Goal: Transaction & Acquisition: Purchase product/service

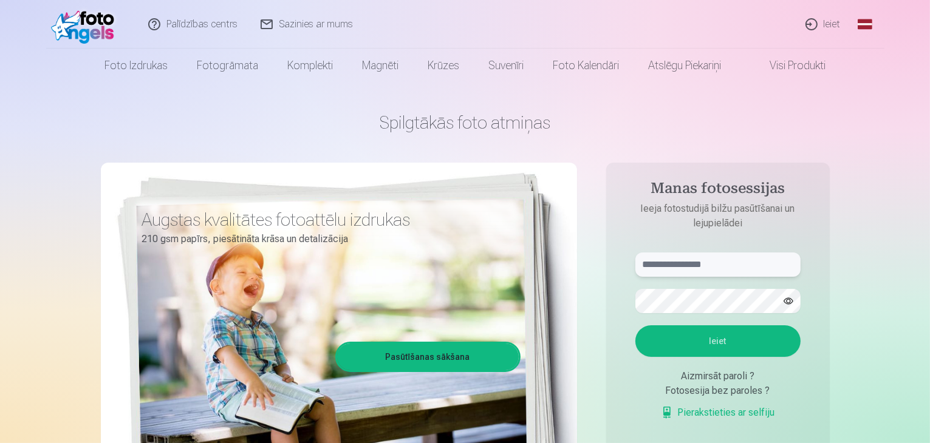
type input "**********"
click at [690, 340] on button "Ieiet" at bounding box center [717, 342] width 165 height 32
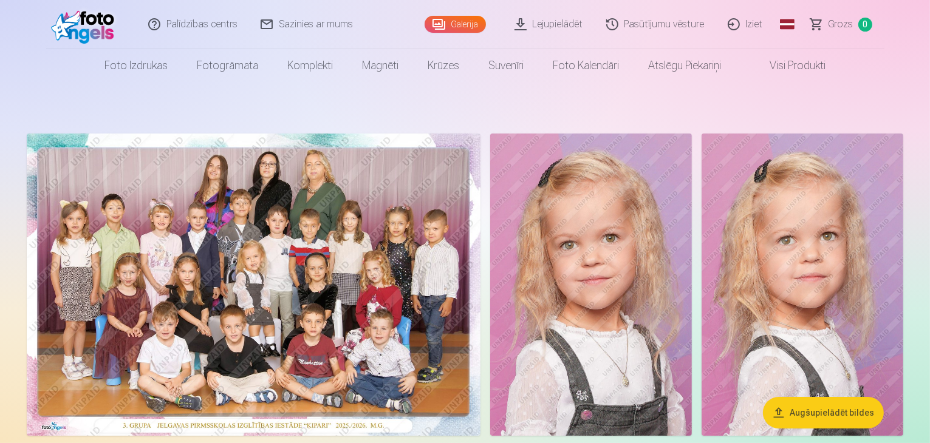
click at [800, 412] on button "Augšupielādēt bildes" at bounding box center [823, 413] width 121 height 32
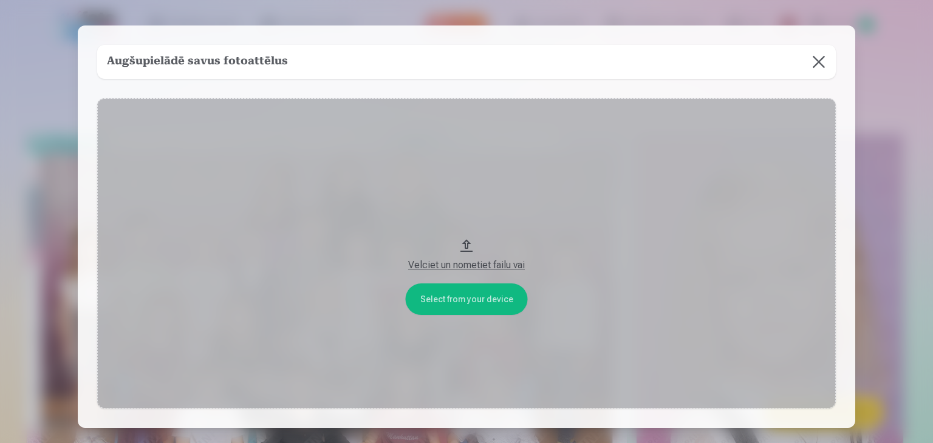
click at [813, 66] on button at bounding box center [819, 62] width 34 height 34
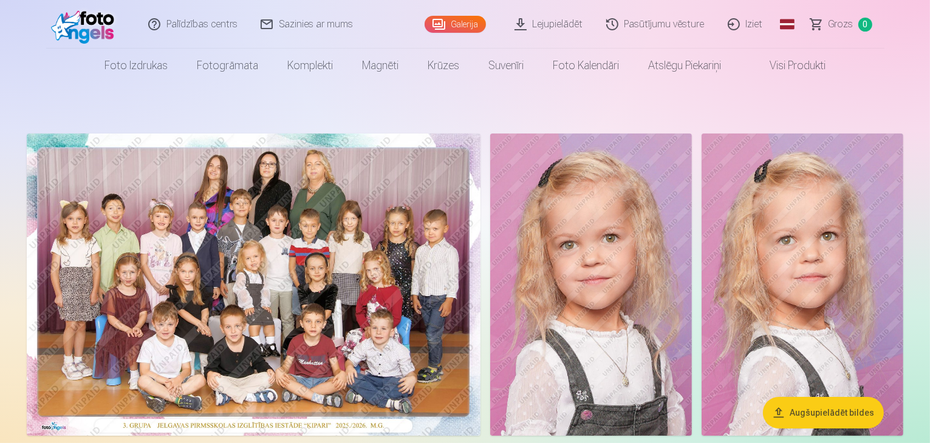
click at [310, 238] on img at bounding box center [254, 285] width 454 height 303
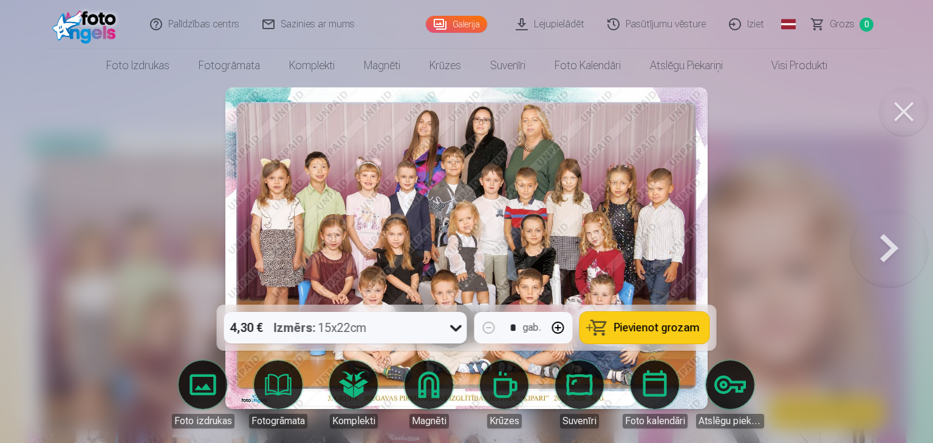
click at [647, 335] on button "Pievienot grozam" at bounding box center [644, 328] width 129 height 32
click at [884, 242] on button at bounding box center [889, 248] width 78 height 89
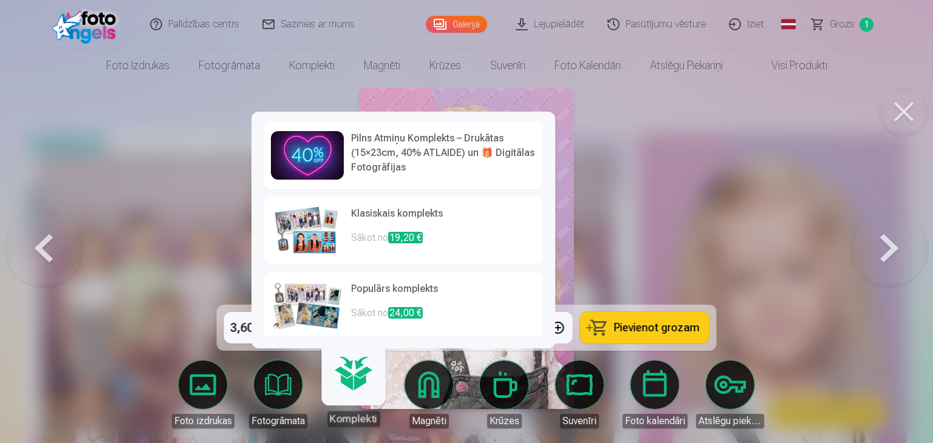
click at [304, 246] on img at bounding box center [307, 231] width 73 height 49
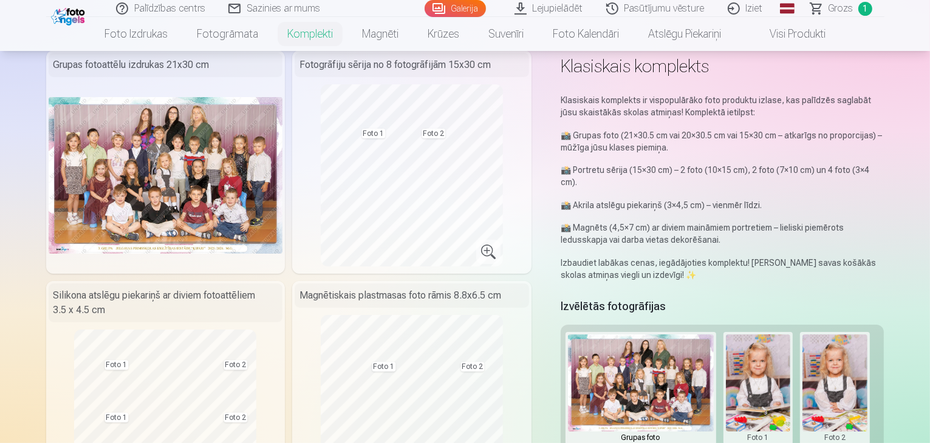
scroll to position [51, 0]
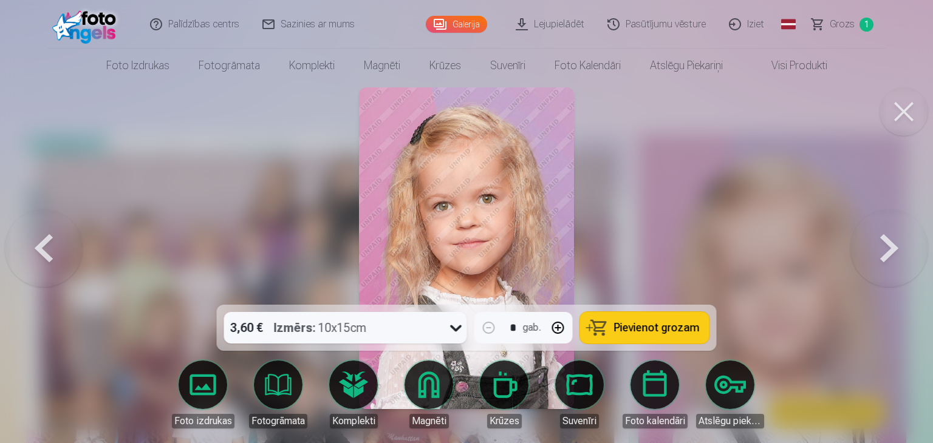
click at [894, 251] on button at bounding box center [889, 248] width 78 height 89
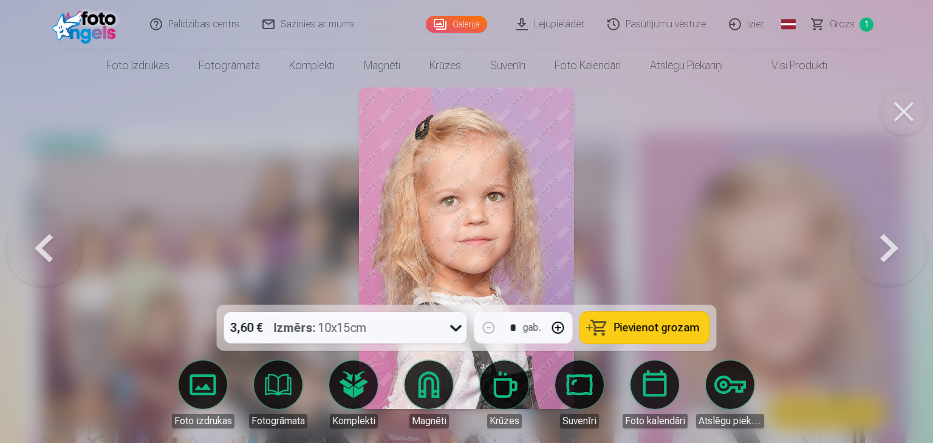
click at [894, 251] on button at bounding box center [889, 248] width 78 height 89
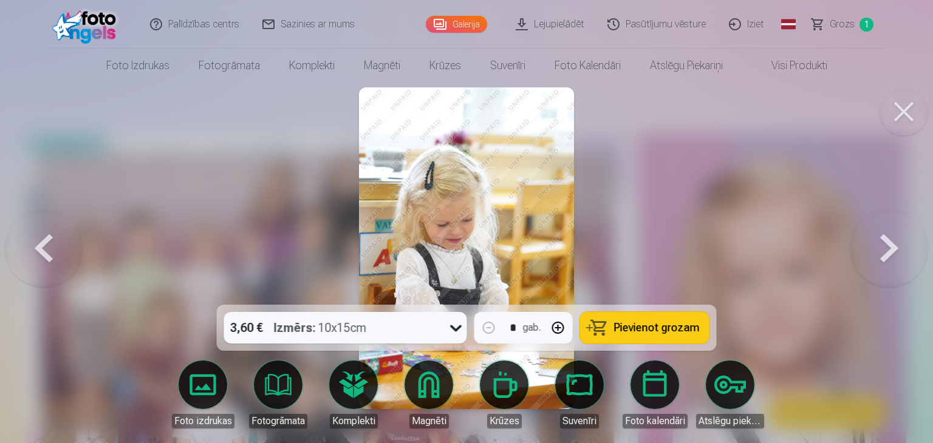
click at [880, 256] on button at bounding box center [889, 248] width 78 height 89
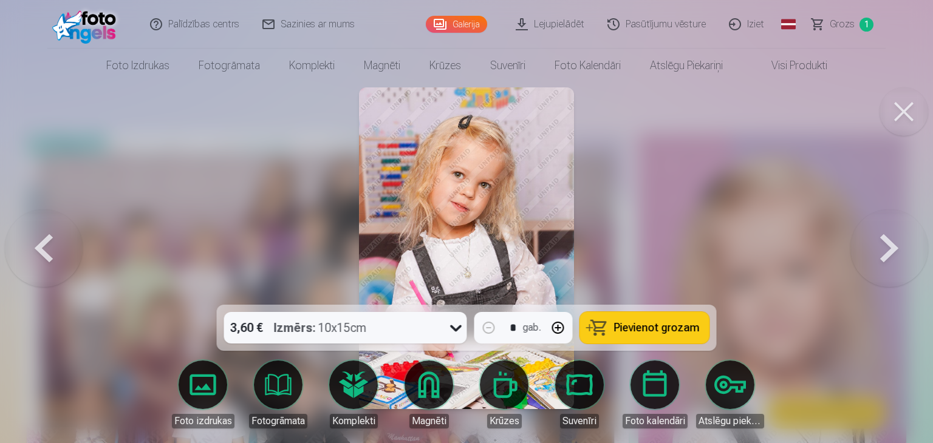
click at [35, 249] on button at bounding box center [44, 248] width 78 height 89
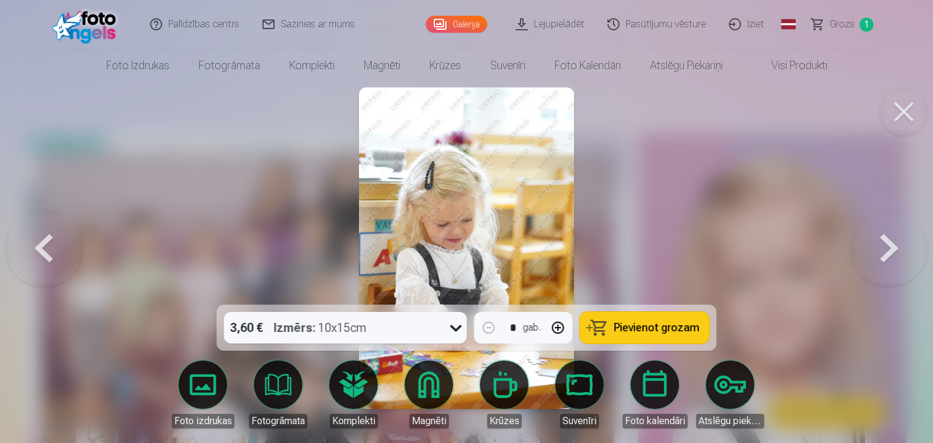
click at [35, 249] on button at bounding box center [44, 248] width 78 height 89
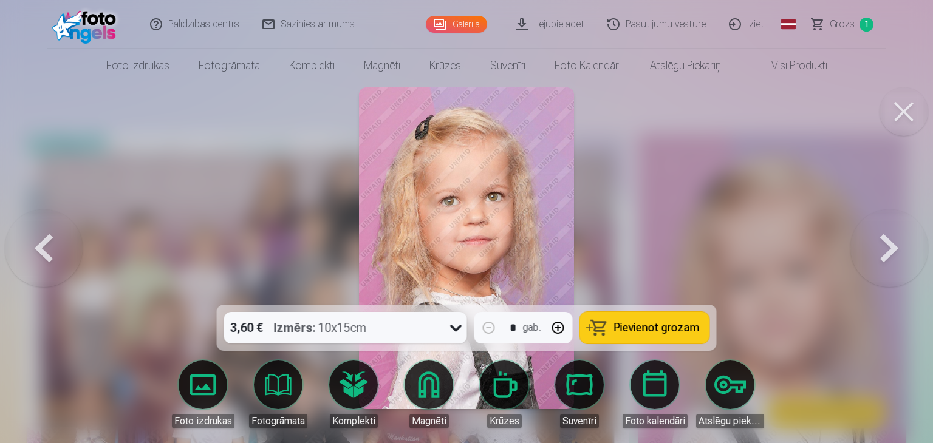
click at [35, 249] on button at bounding box center [44, 248] width 78 height 89
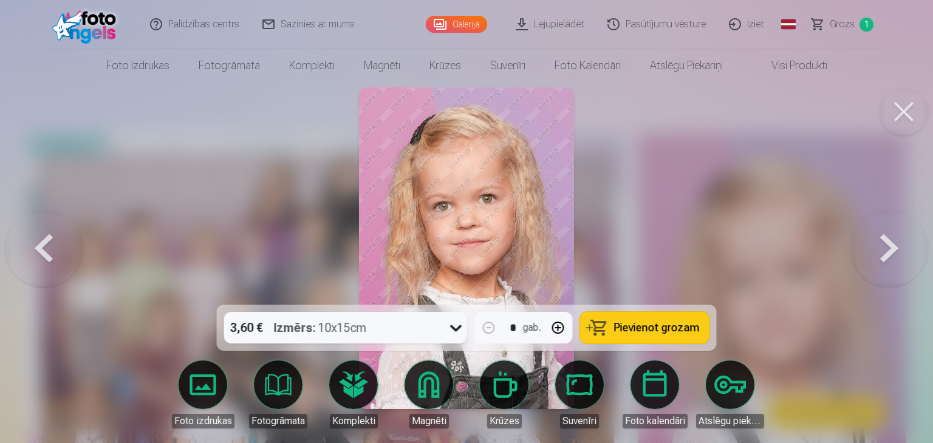
click at [35, 249] on button at bounding box center [44, 248] width 78 height 89
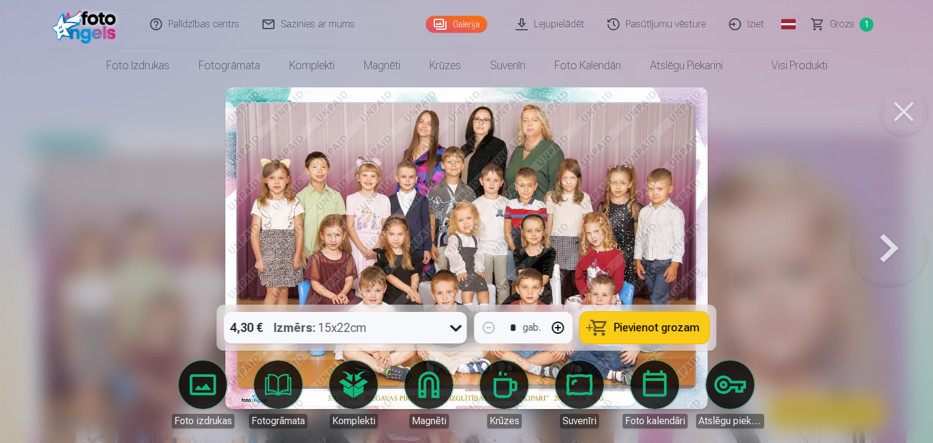
click at [35, 249] on div at bounding box center [466, 221] width 933 height 443
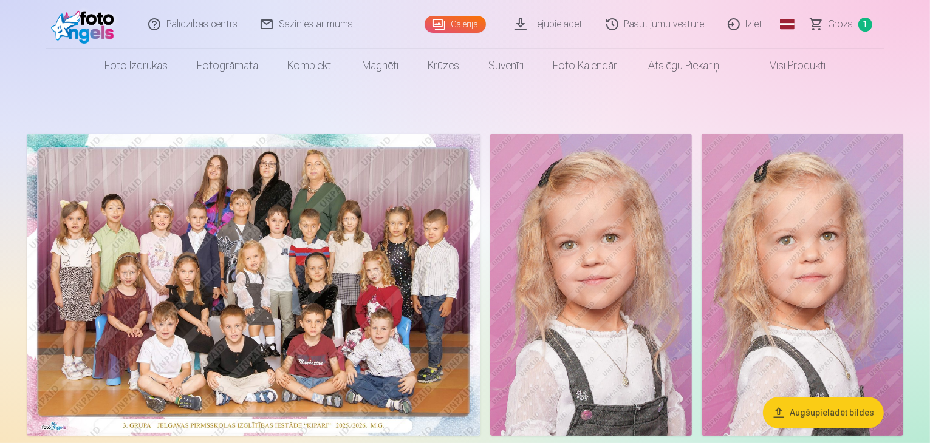
click at [441, 360] on img at bounding box center [254, 285] width 454 height 303
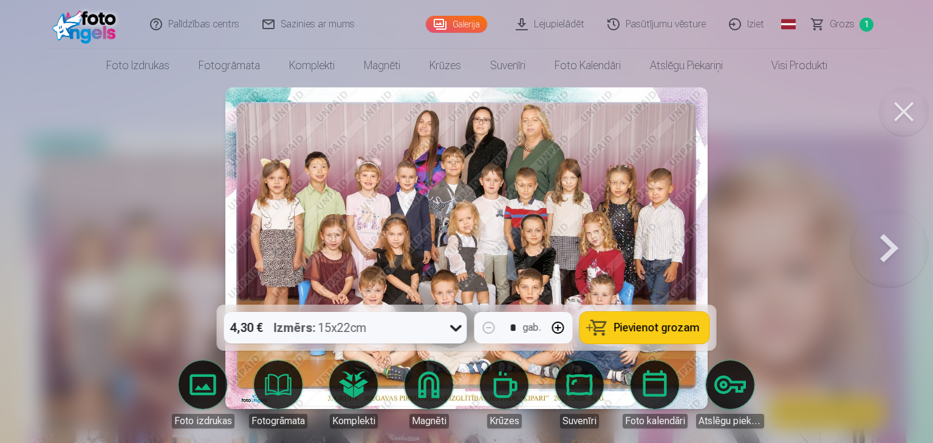
click at [892, 244] on button at bounding box center [889, 248] width 78 height 89
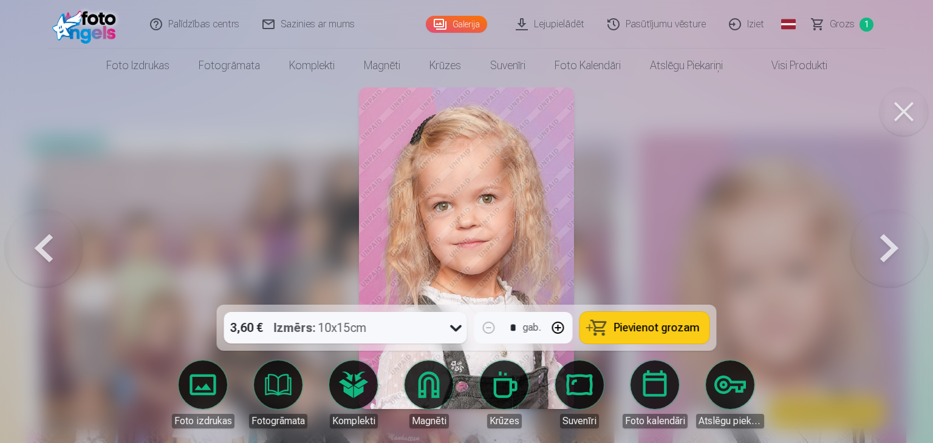
click at [892, 244] on button at bounding box center [889, 248] width 78 height 89
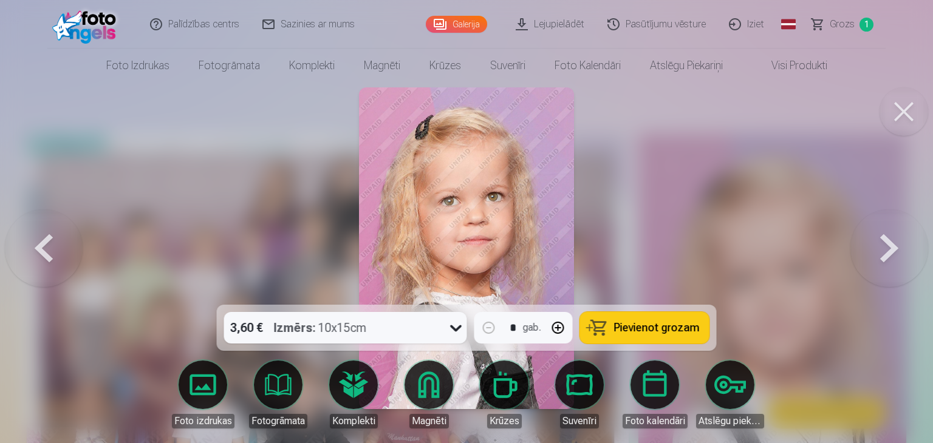
click at [622, 337] on button "Pievienot grozam" at bounding box center [644, 328] width 129 height 32
click at [881, 246] on button at bounding box center [889, 248] width 78 height 89
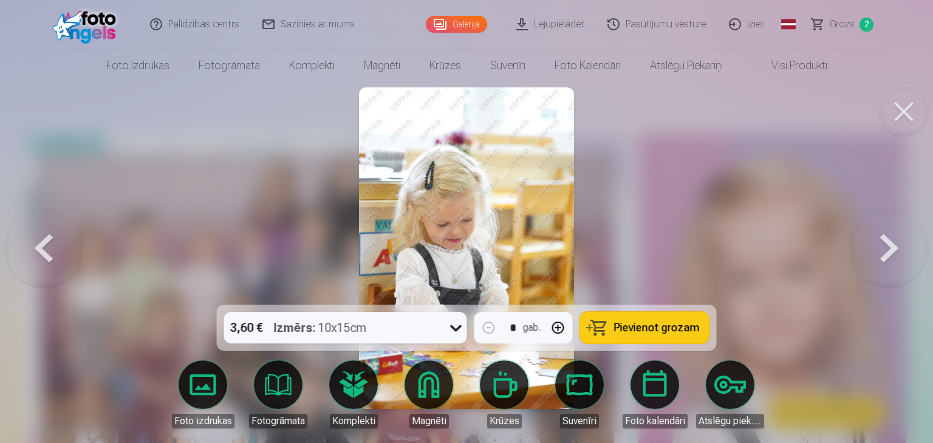
click at [881, 246] on button at bounding box center [889, 248] width 78 height 89
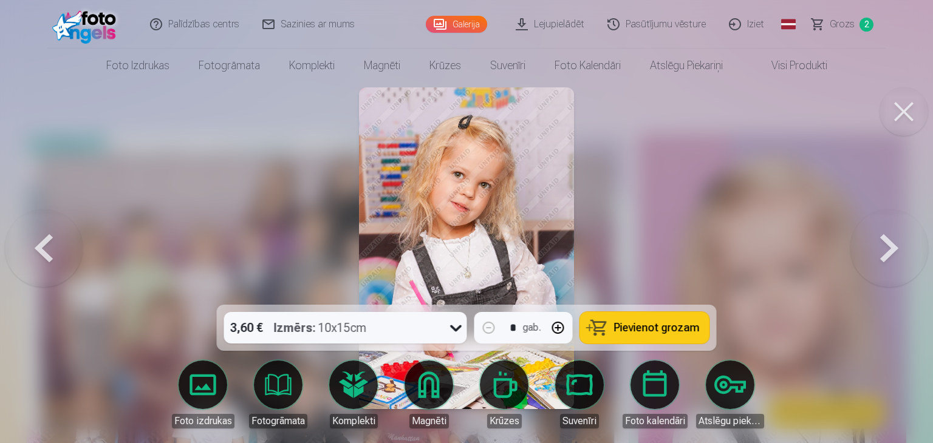
click at [639, 326] on span "Pievienot grozam" at bounding box center [657, 328] width 86 height 11
click at [884, 247] on button at bounding box center [889, 248] width 78 height 89
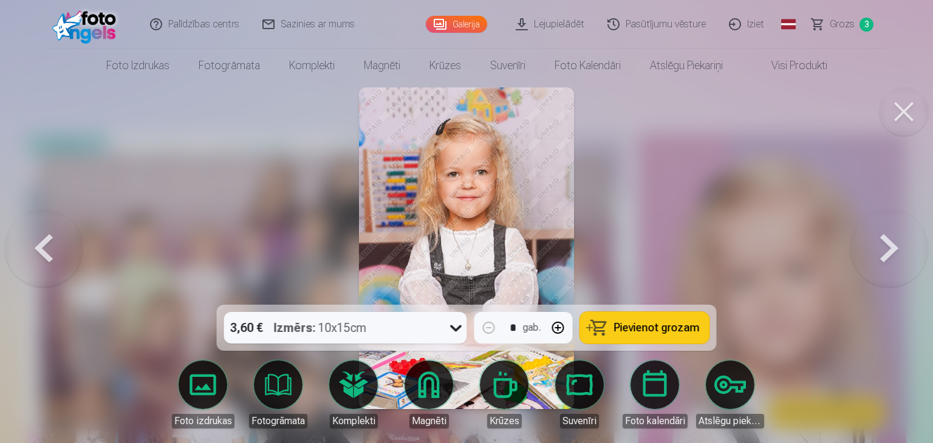
click at [671, 327] on span "Pievienot grozam" at bounding box center [657, 328] width 86 height 11
click at [887, 254] on button at bounding box center [889, 248] width 78 height 89
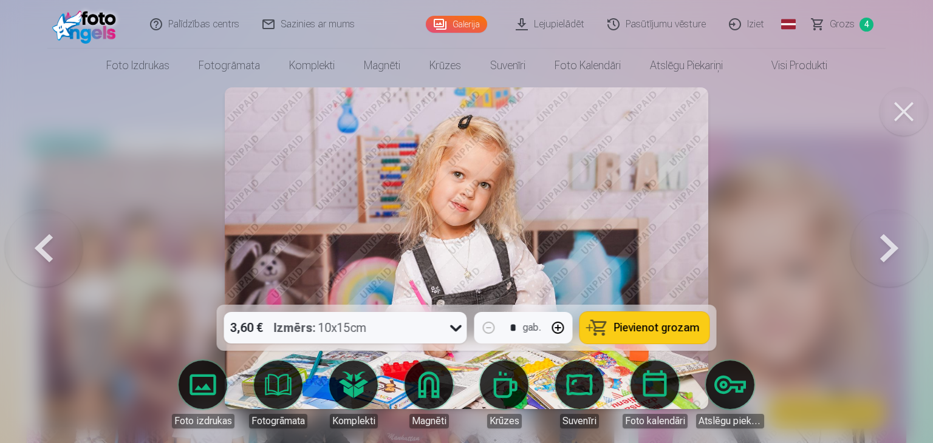
click at [683, 330] on span "Pievienot grozam" at bounding box center [657, 328] width 86 height 11
click at [894, 246] on button at bounding box center [889, 248] width 78 height 89
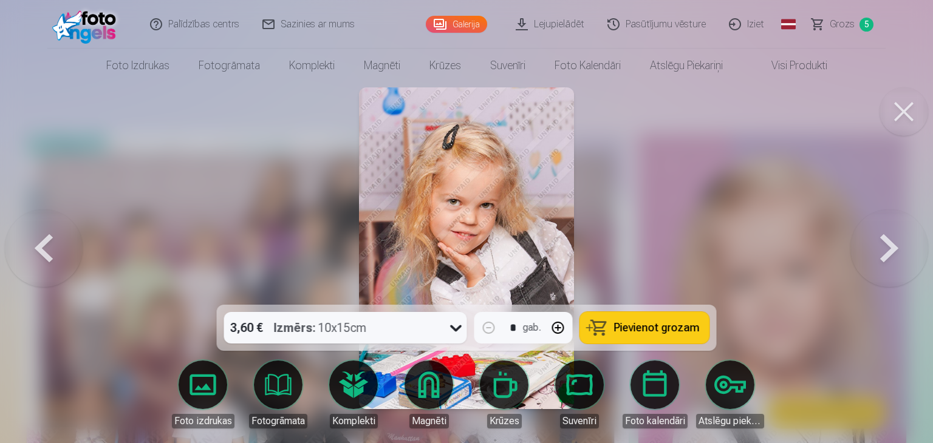
click at [649, 329] on span "Pievienot grozam" at bounding box center [657, 328] width 86 height 11
click at [895, 245] on button at bounding box center [889, 248] width 78 height 89
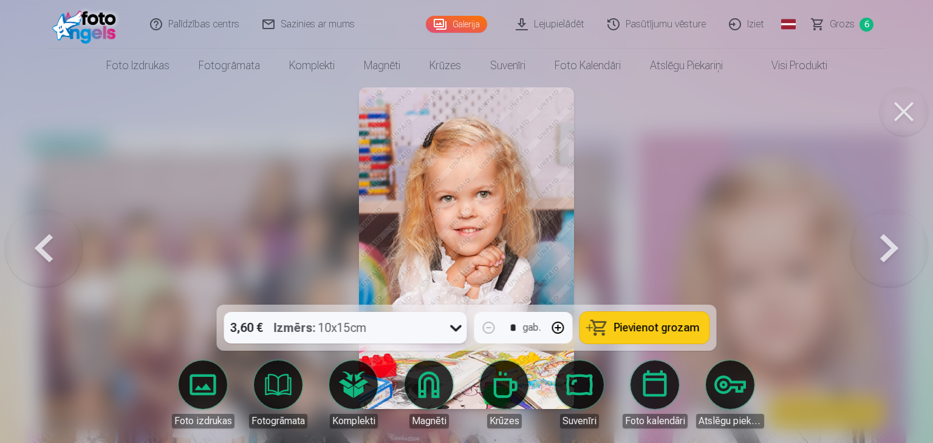
click at [624, 318] on button "Pievienot grozam" at bounding box center [644, 328] width 129 height 32
click at [885, 241] on button at bounding box center [889, 248] width 78 height 89
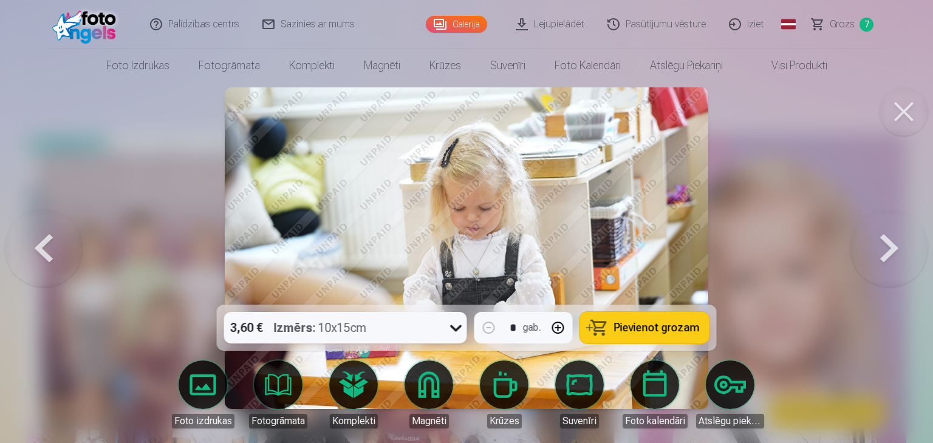
click at [885, 241] on button at bounding box center [889, 248] width 78 height 89
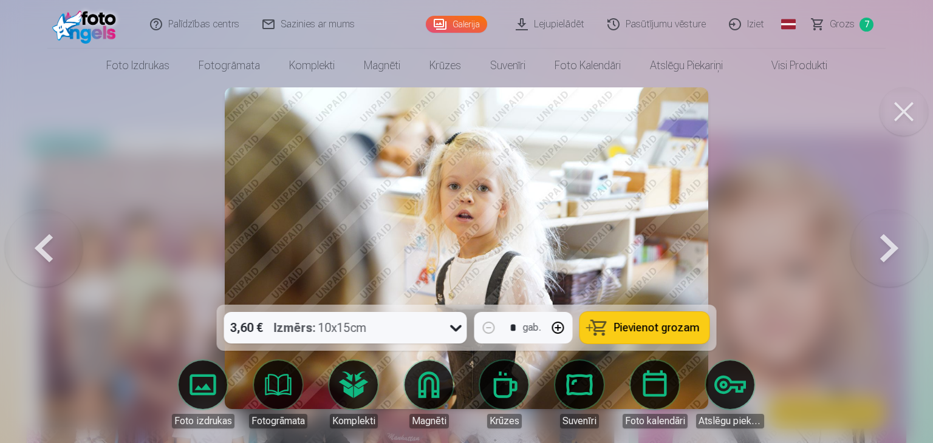
click at [885, 241] on button at bounding box center [889, 248] width 78 height 89
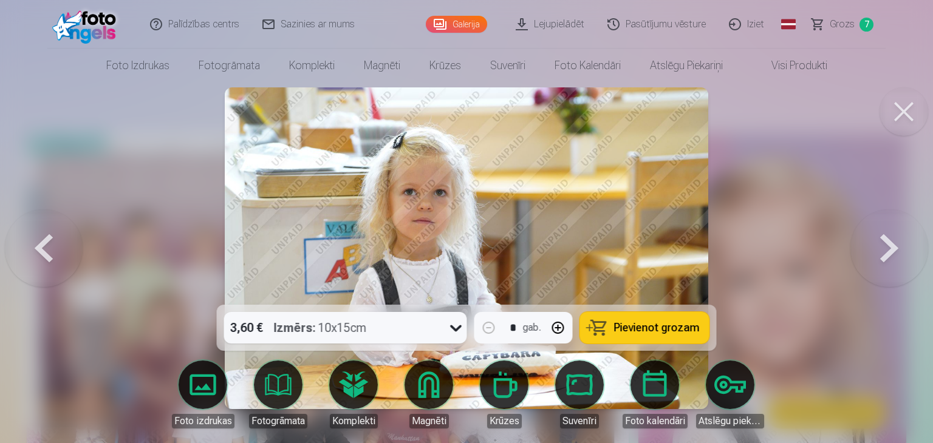
click at [885, 241] on button at bounding box center [889, 248] width 78 height 89
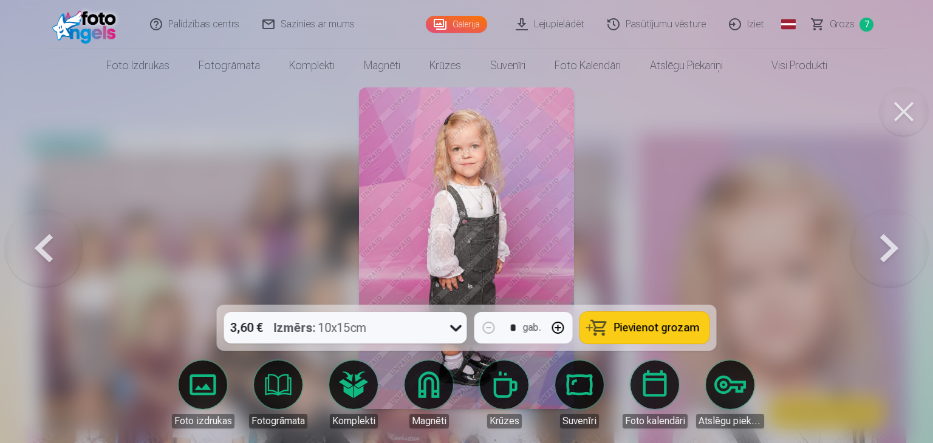
click at [889, 244] on button at bounding box center [889, 248] width 78 height 89
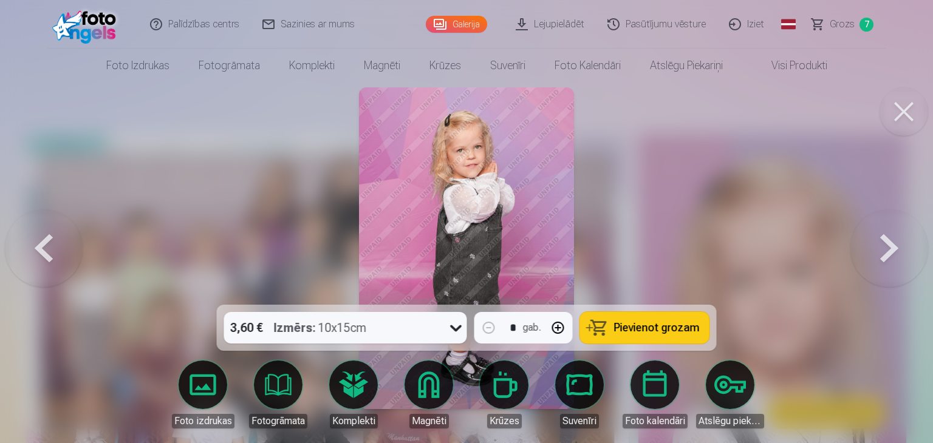
click at [889, 244] on button at bounding box center [889, 248] width 78 height 89
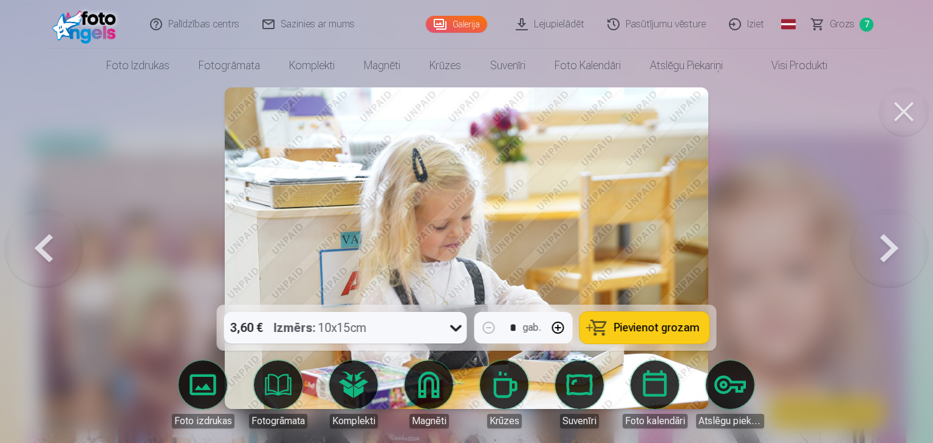
click at [49, 247] on button at bounding box center [44, 248] width 78 height 89
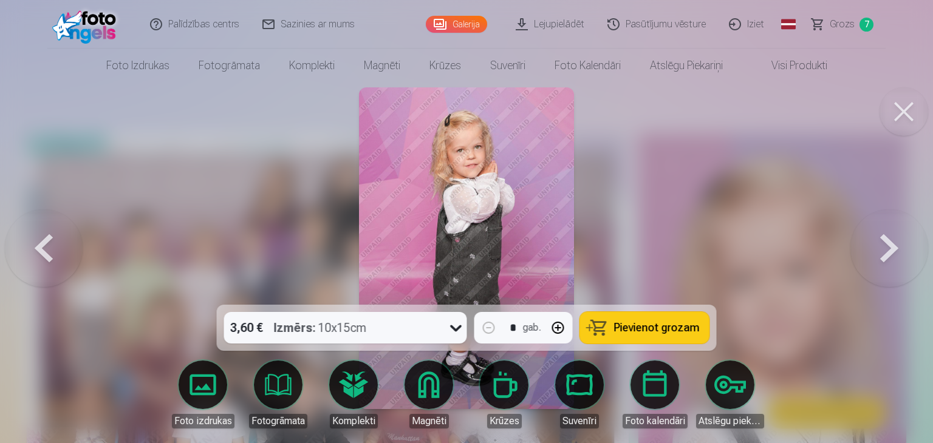
click at [884, 241] on button at bounding box center [889, 248] width 78 height 89
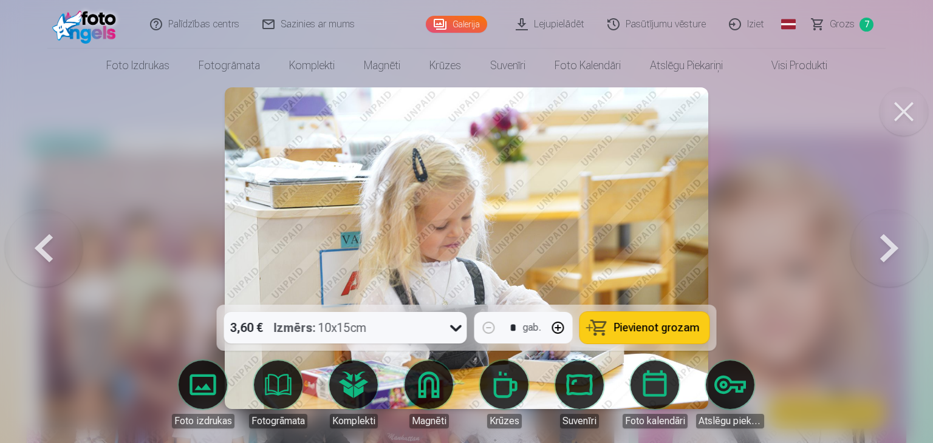
click at [884, 241] on button at bounding box center [889, 248] width 78 height 89
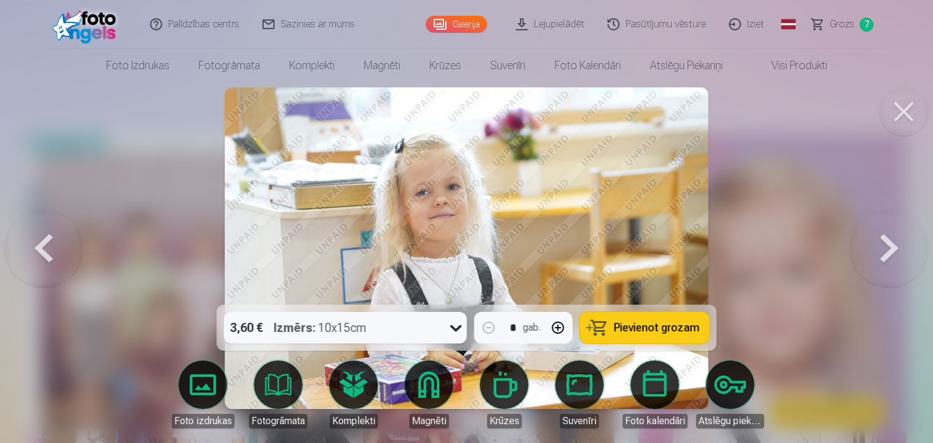
click at [884, 241] on button at bounding box center [889, 248] width 78 height 89
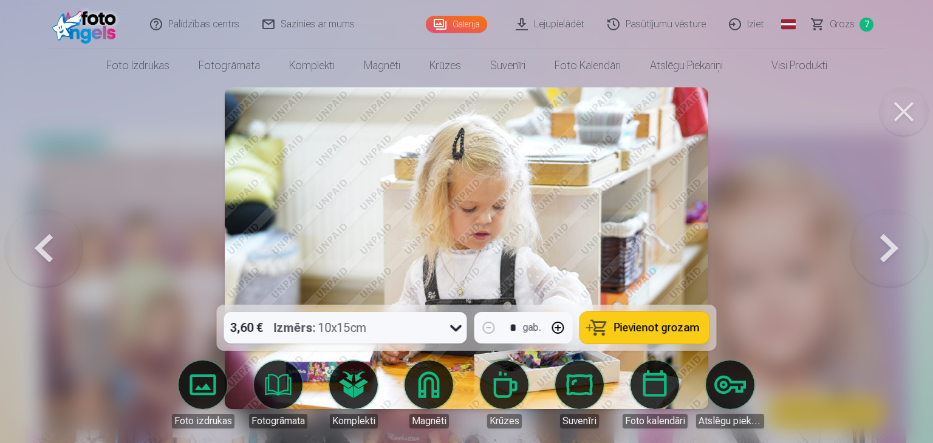
click at [884, 241] on button at bounding box center [889, 248] width 78 height 89
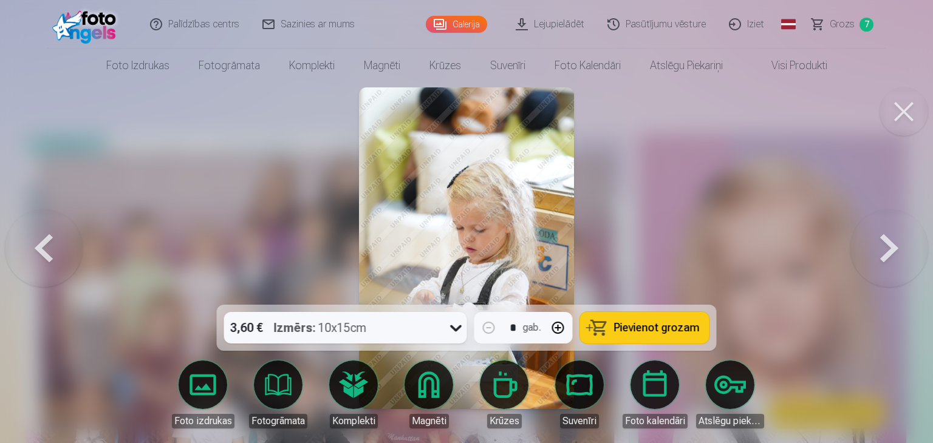
click at [884, 241] on button at bounding box center [889, 248] width 78 height 89
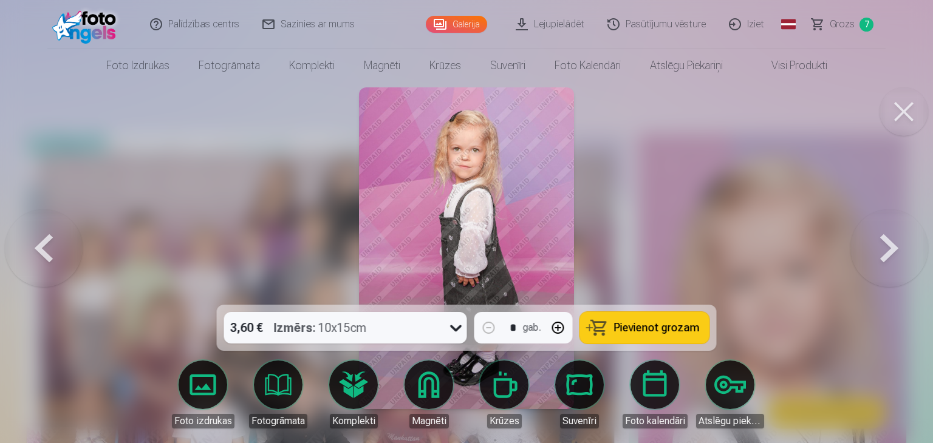
click at [884, 241] on button at bounding box center [889, 248] width 78 height 89
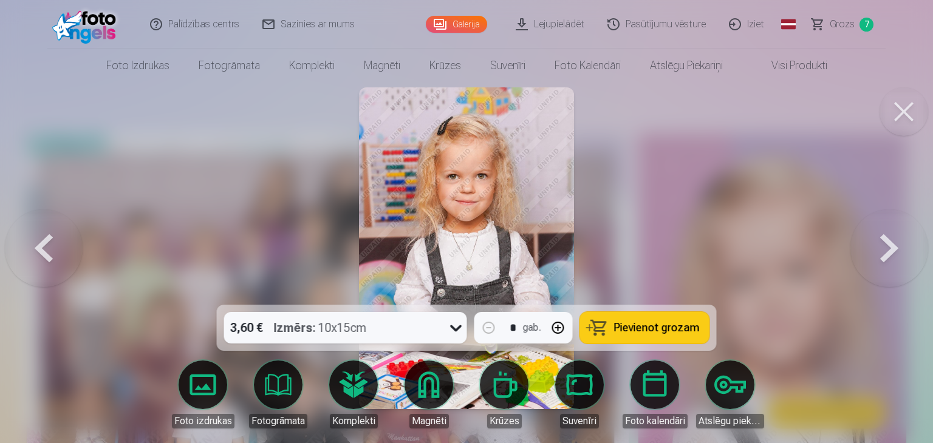
click at [682, 318] on button "Pievienot grozam" at bounding box center [644, 328] width 129 height 32
click at [893, 242] on button at bounding box center [889, 248] width 78 height 89
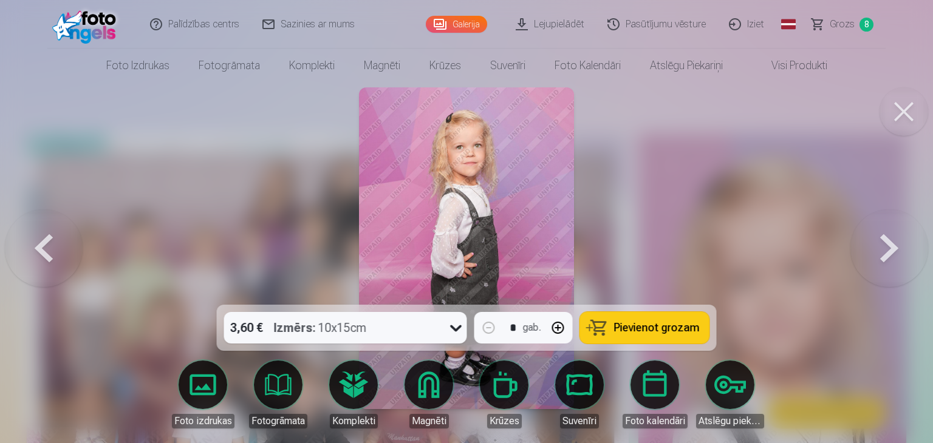
click at [679, 326] on span "Pievienot grozam" at bounding box center [657, 328] width 86 height 11
click at [893, 244] on button at bounding box center [889, 248] width 78 height 89
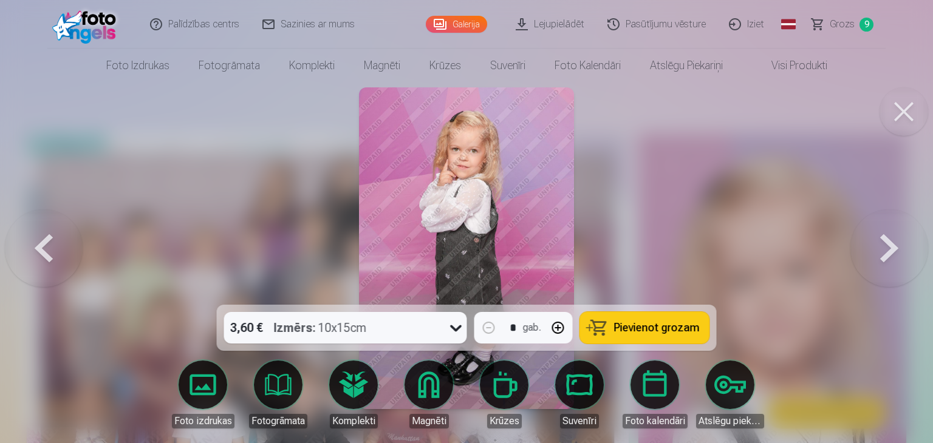
click at [647, 336] on button "Pievienot grozam" at bounding box center [644, 328] width 129 height 32
click at [884, 251] on button at bounding box center [889, 248] width 78 height 89
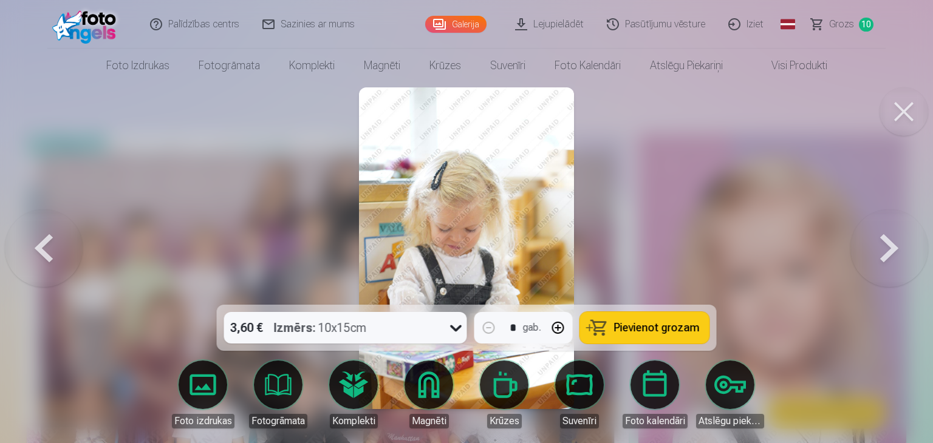
click at [884, 251] on button at bounding box center [889, 248] width 78 height 89
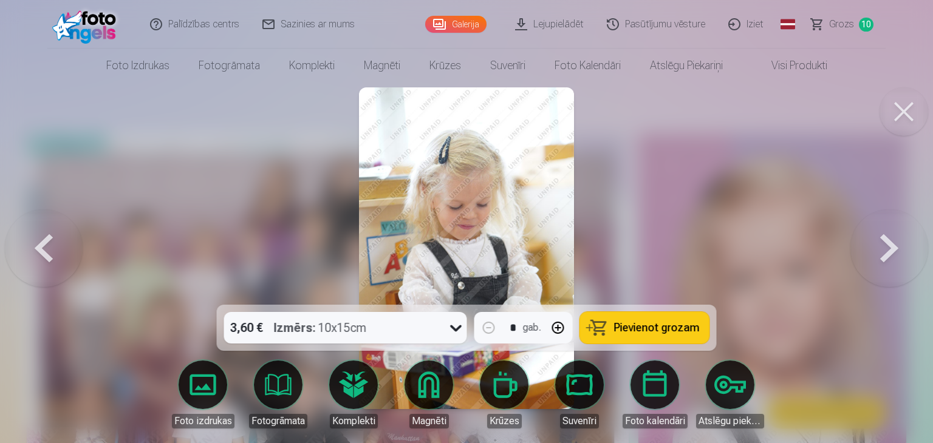
click at [884, 251] on button at bounding box center [889, 248] width 78 height 89
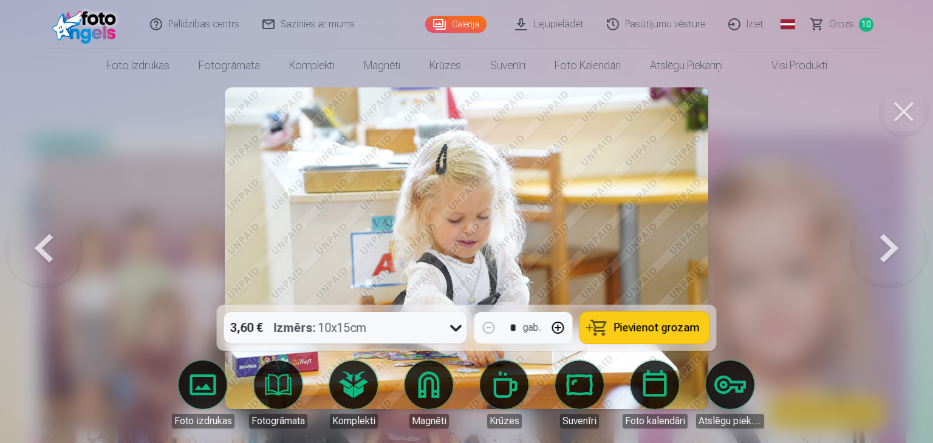
click at [884, 251] on button at bounding box center [889, 248] width 78 height 89
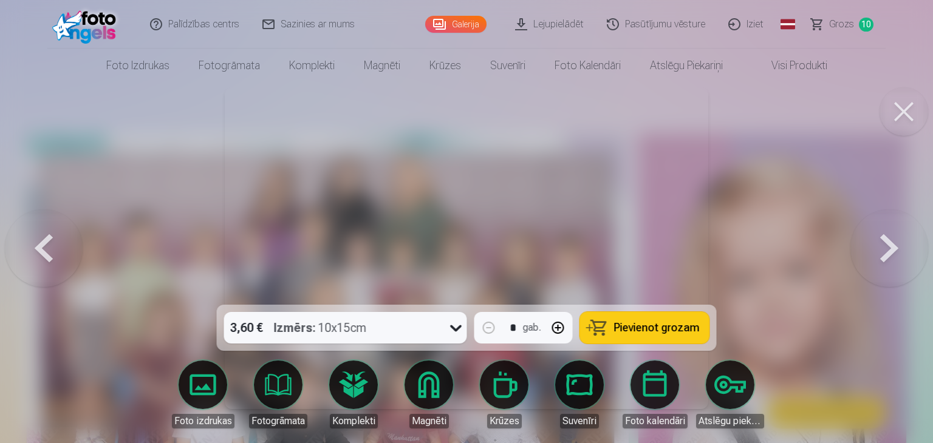
click at [884, 251] on button at bounding box center [889, 248] width 78 height 89
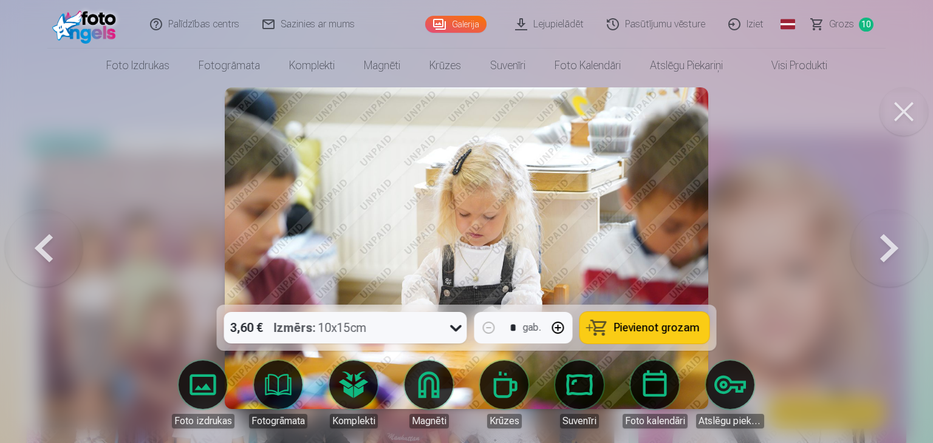
click at [884, 251] on button at bounding box center [889, 248] width 78 height 89
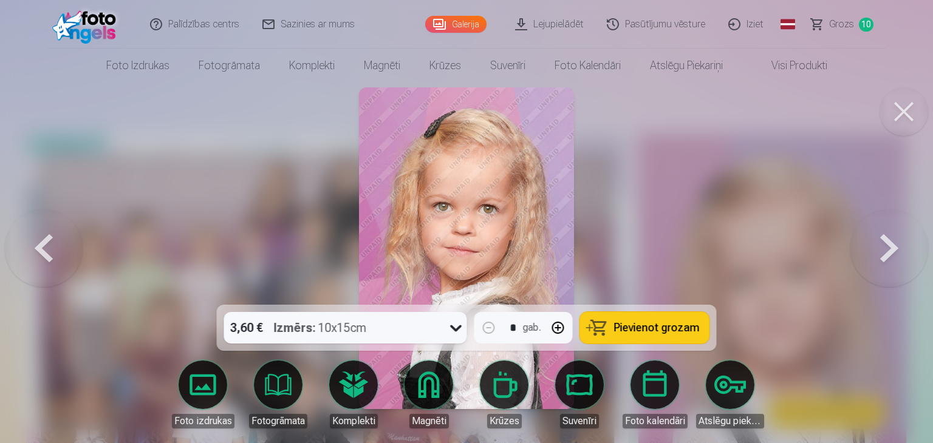
click at [675, 329] on span "Pievienot grozam" at bounding box center [657, 328] width 86 height 11
click at [882, 248] on button at bounding box center [889, 248] width 78 height 89
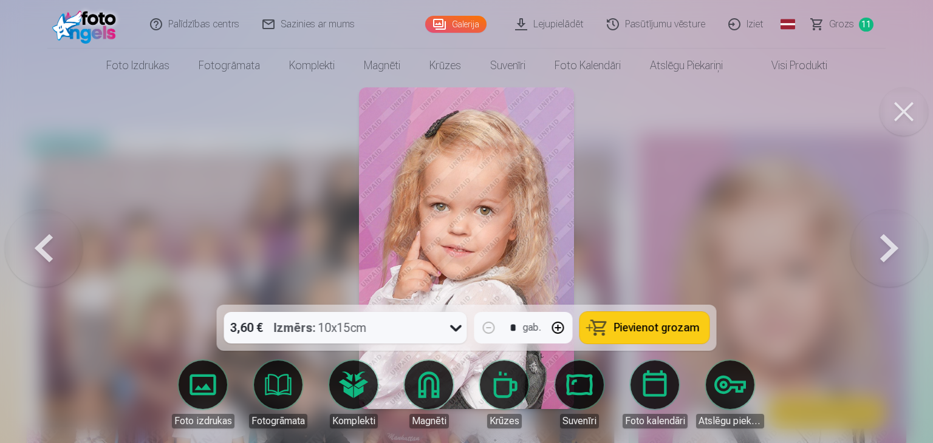
click at [685, 327] on span "Pievienot grozam" at bounding box center [657, 328] width 86 height 11
click at [888, 255] on button at bounding box center [889, 248] width 78 height 89
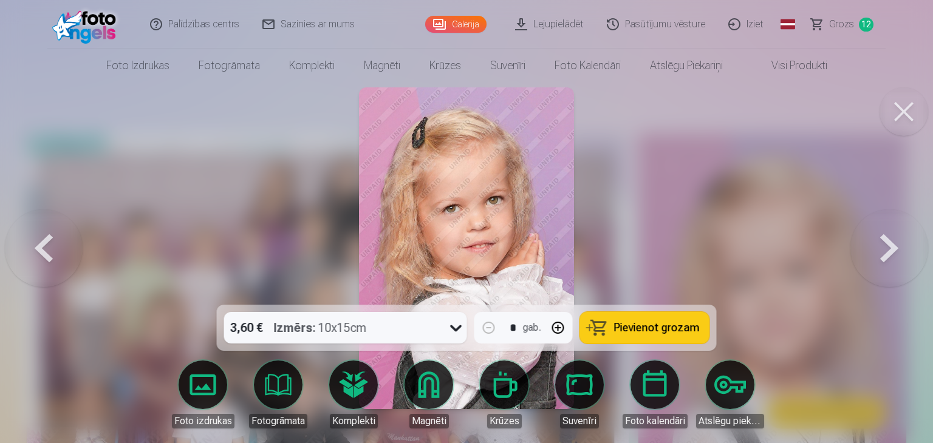
click at [671, 330] on span "Pievienot grozam" at bounding box center [657, 328] width 86 height 11
click at [887, 244] on button at bounding box center [889, 248] width 78 height 89
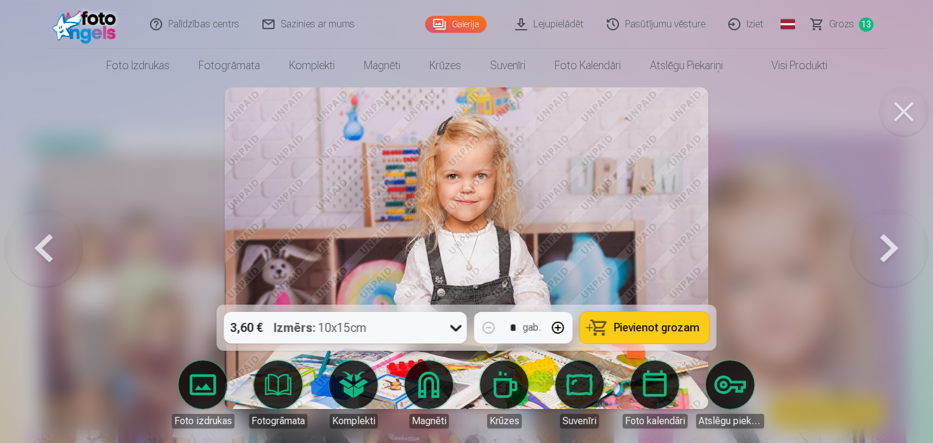
click at [677, 324] on span "Pievienot grozam" at bounding box center [657, 328] width 86 height 11
click at [904, 249] on button at bounding box center [889, 248] width 78 height 89
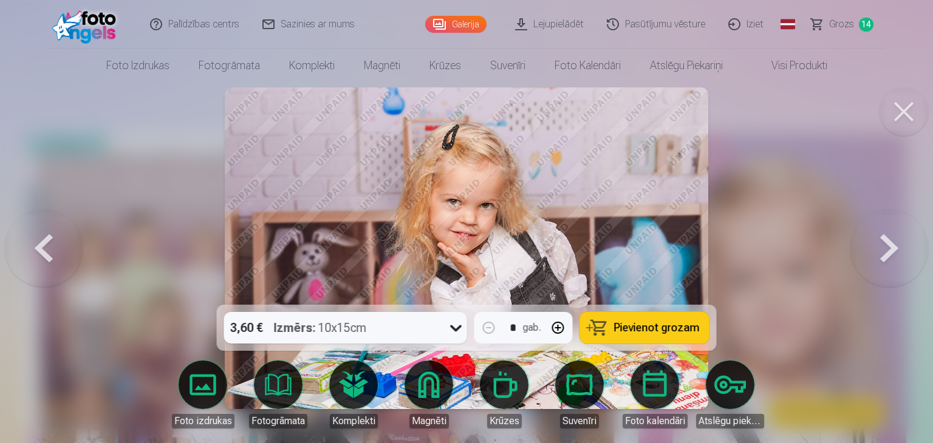
click at [652, 333] on span "Pievienot grozam" at bounding box center [657, 328] width 86 height 11
click at [889, 254] on button at bounding box center [889, 248] width 78 height 89
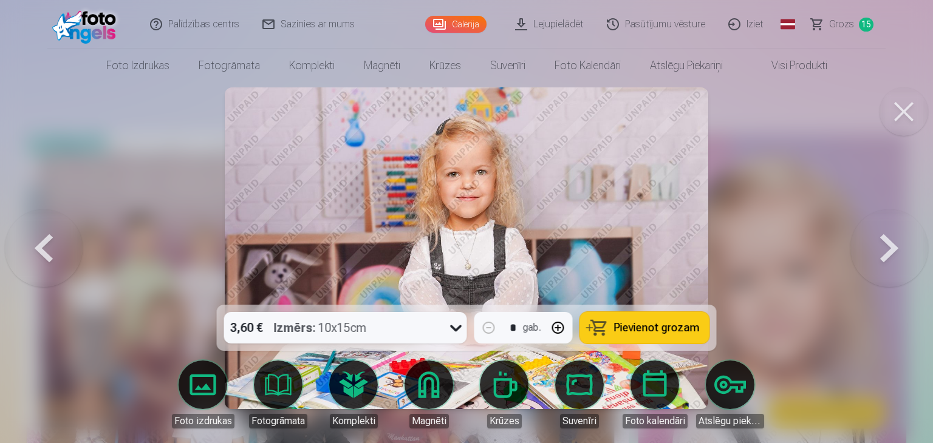
click at [829, 24] on link "Grozs 15" at bounding box center [843, 24] width 86 height 49
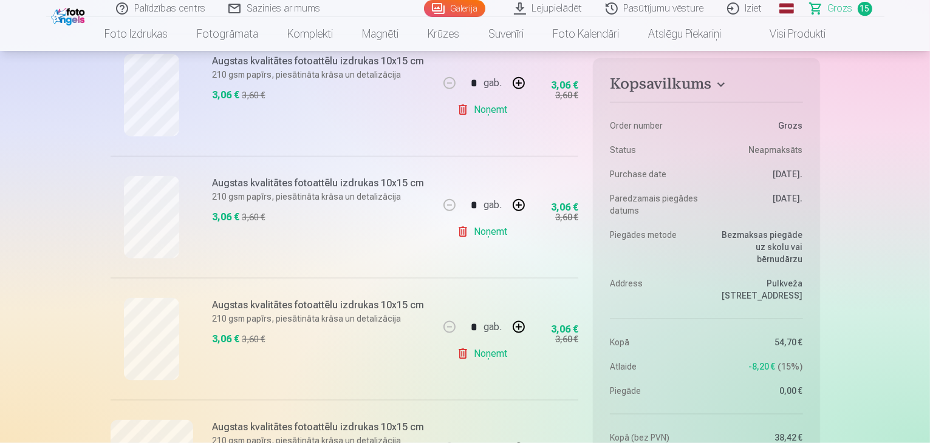
scroll to position [1494, 0]
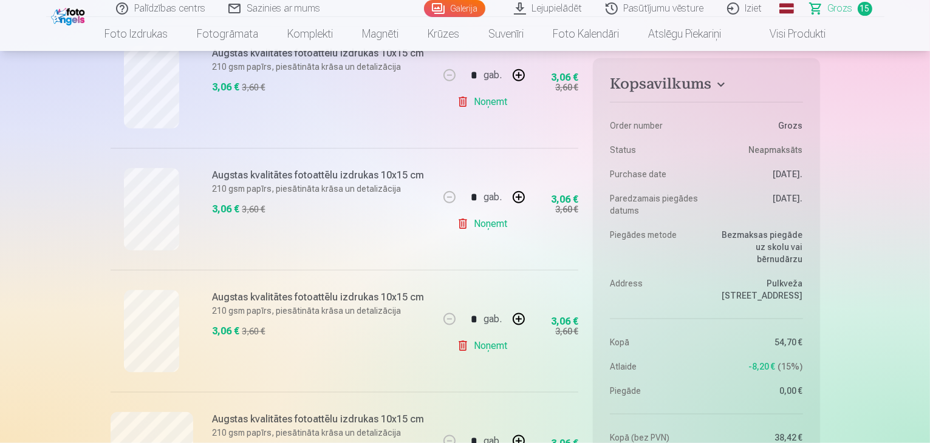
click at [491, 348] on link "Noņemt" at bounding box center [484, 346] width 55 height 24
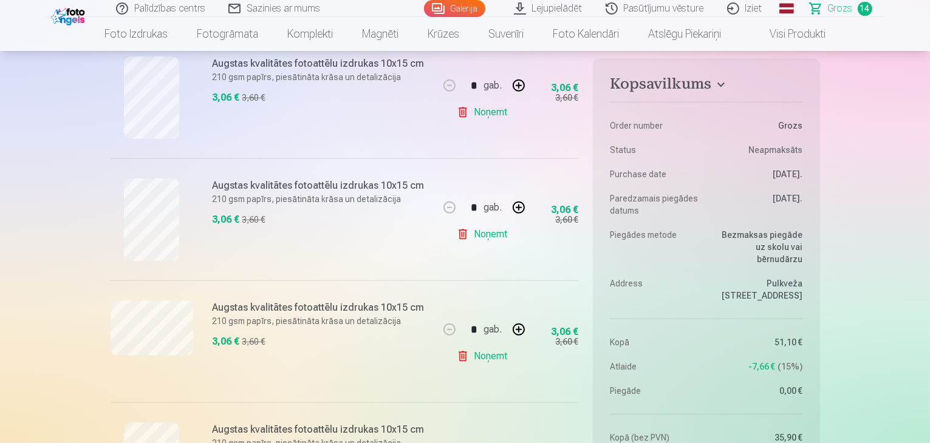
scroll to position [505, 0]
click at [493, 114] on link "Noņemt" at bounding box center [484, 113] width 55 height 24
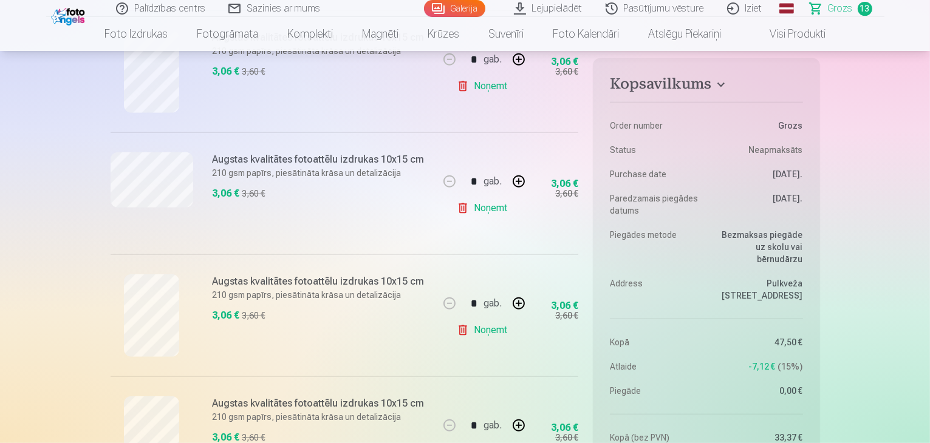
scroll to position [535, 0]
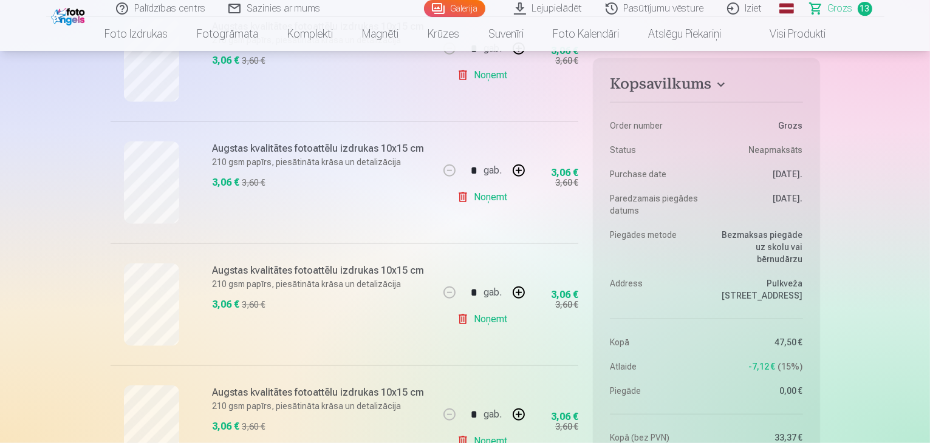
scroll to position [1039, 0]
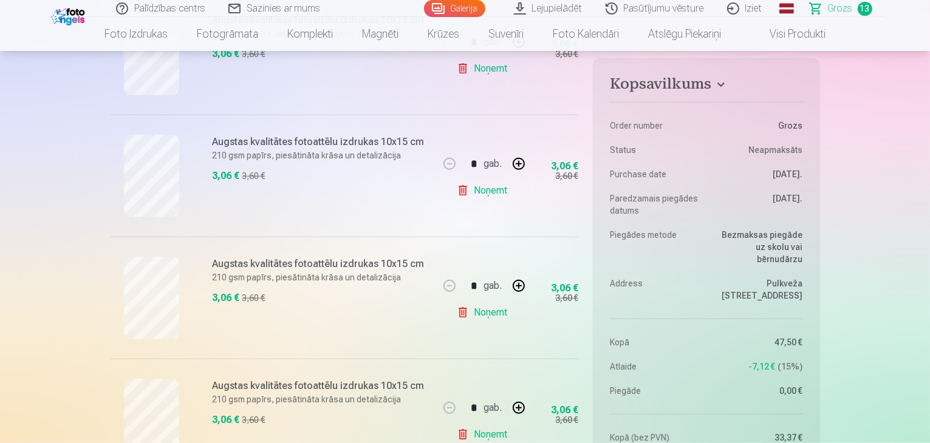
click at [485, 190] on link "Noņemt" at bounding box center [484, 191] width 55 height 24
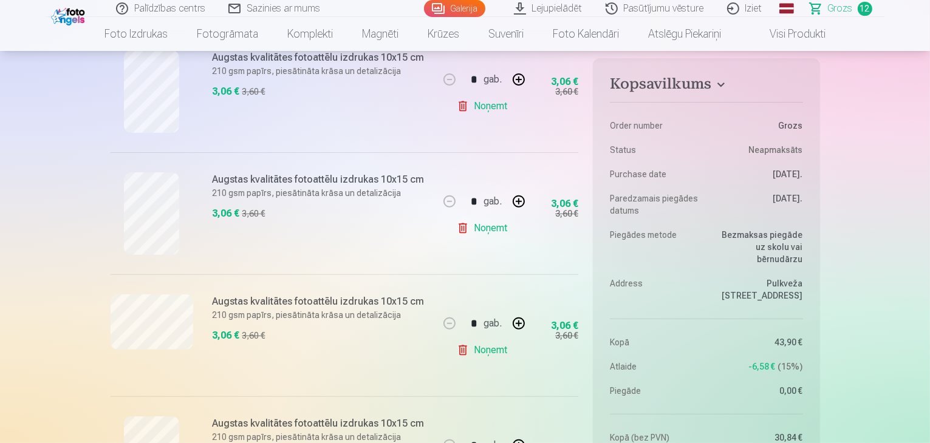
scroll to position [411, 0]
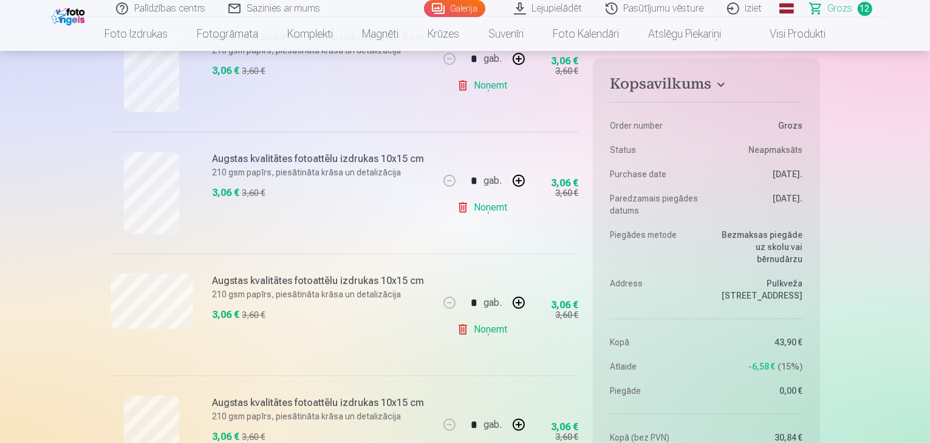
click at [484, 326] on link "Noņemt" at bounding box center [484, 330] width 55 height 24
click at [496, 331] on link "Noņemt" at bounding box center [484, 330] width 55 height 24
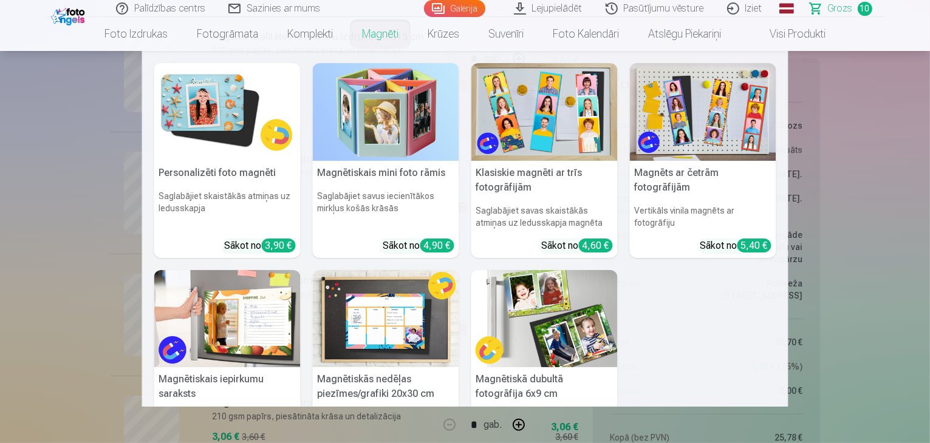
click at [391, 39] on link "Magnēti" at bounding box center [380, 34] width 66 height 34
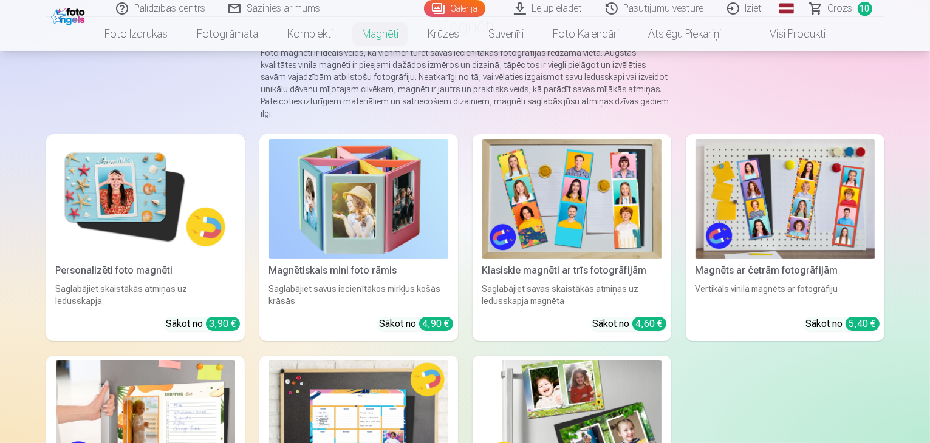
scroll to position [101, 0]
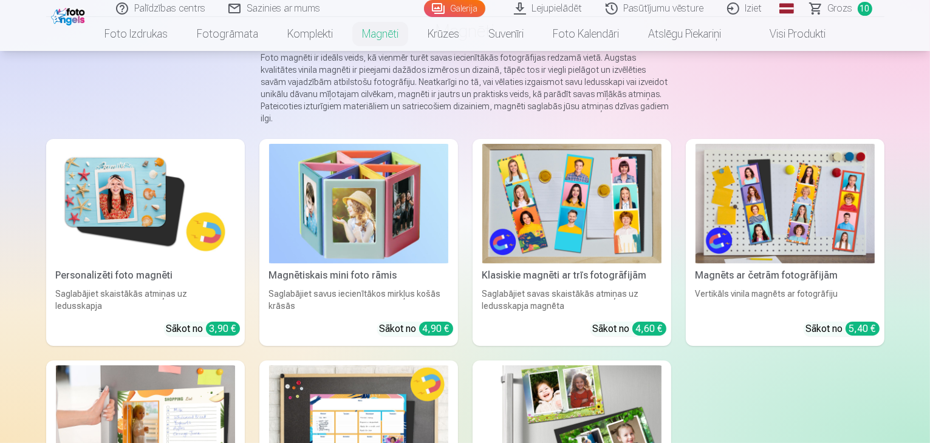
click at [56, 202] on img at bounding box center [145, 204] width 179 height 120
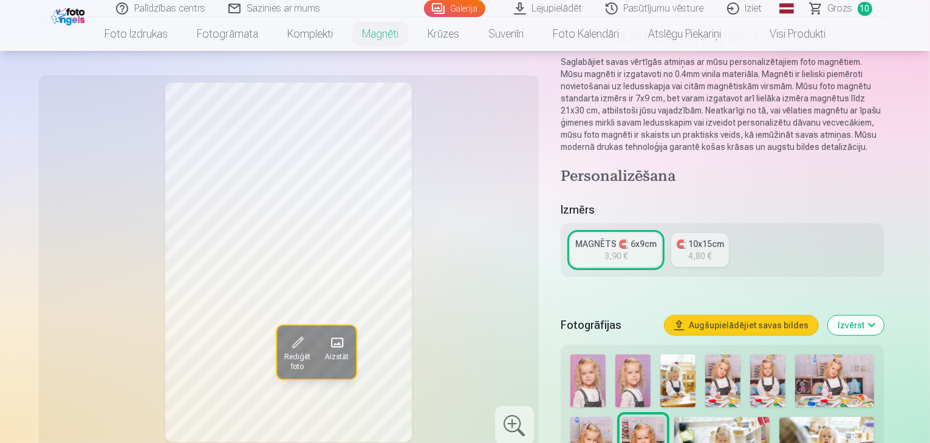
scroll to position [151, 0]
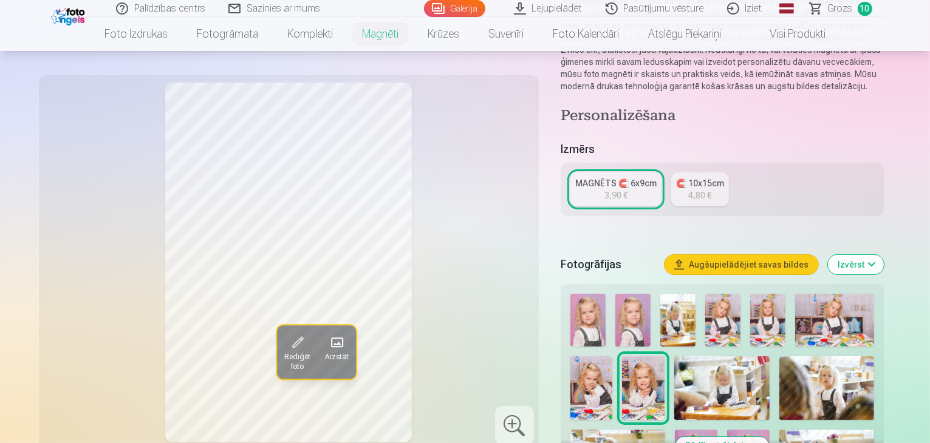
click at [595, 307] on img at bounding box center [587, 320] width 35 height 53
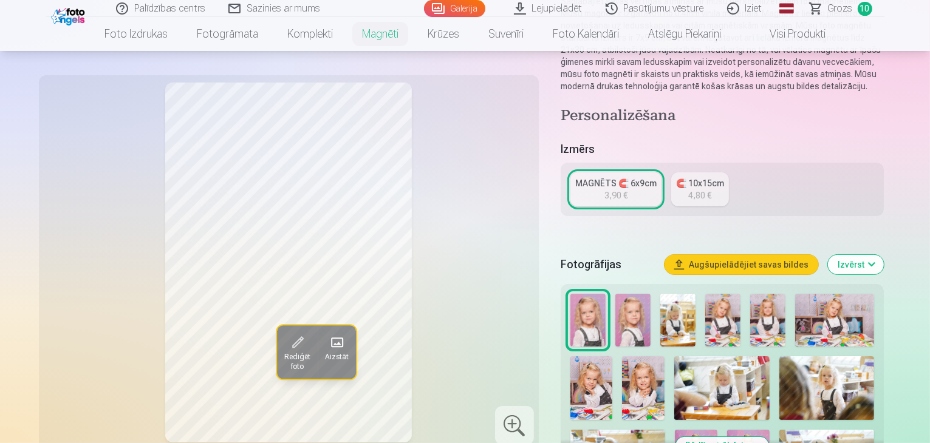
click at [53, 313] on div "Rediģēt foto Aizstāt" at bounding box center [288, 263] width 485 height 360
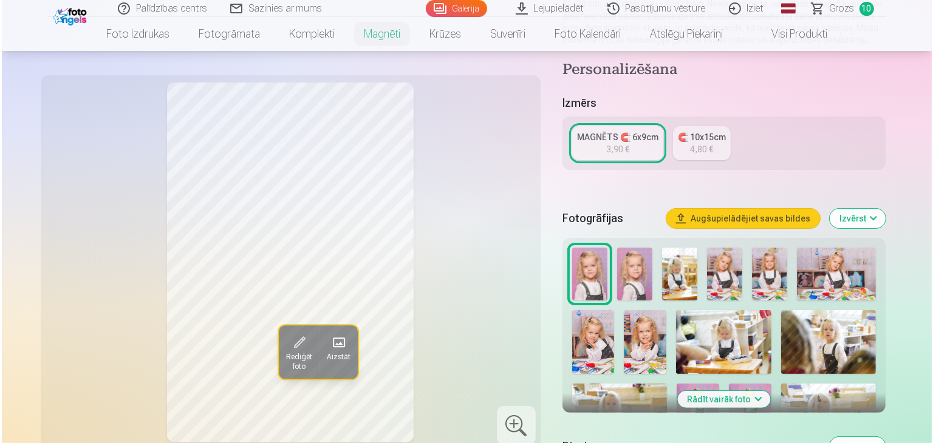
scroll to position [199, 0]
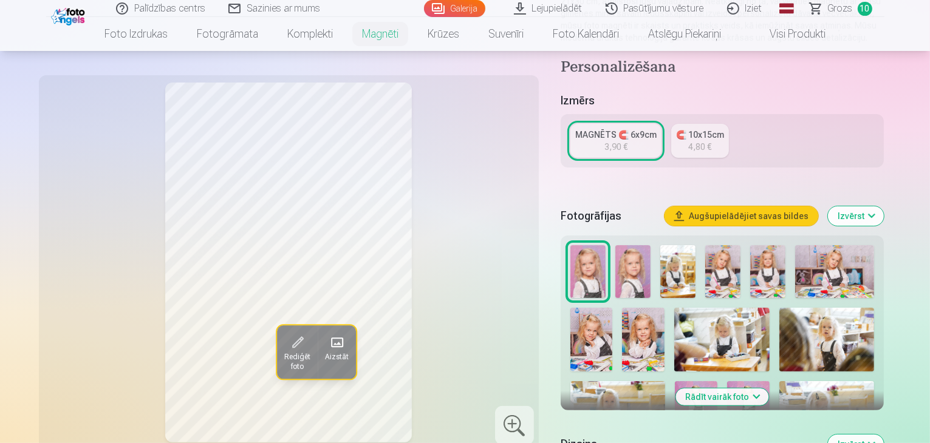
click at [276, 365] on button "Rediģēt foto" at bounding box center [296, 352] width 41 height 53
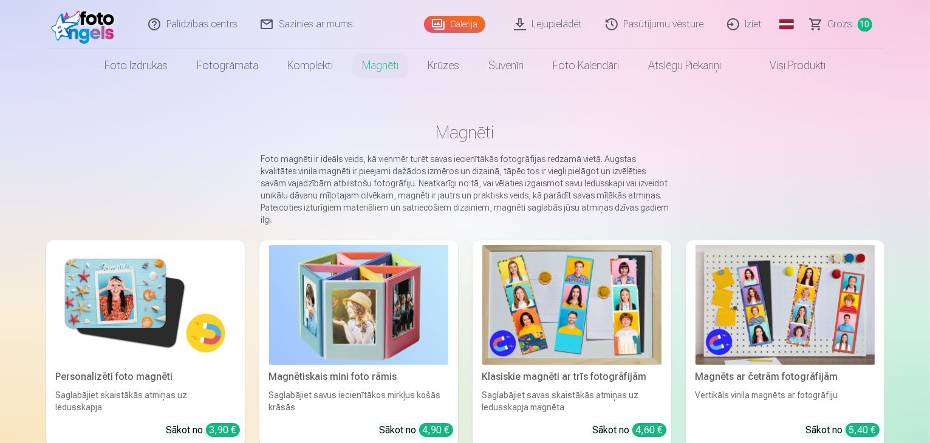
click at [72, 289] on img at bounding box center [145, 305] width 179 height 120
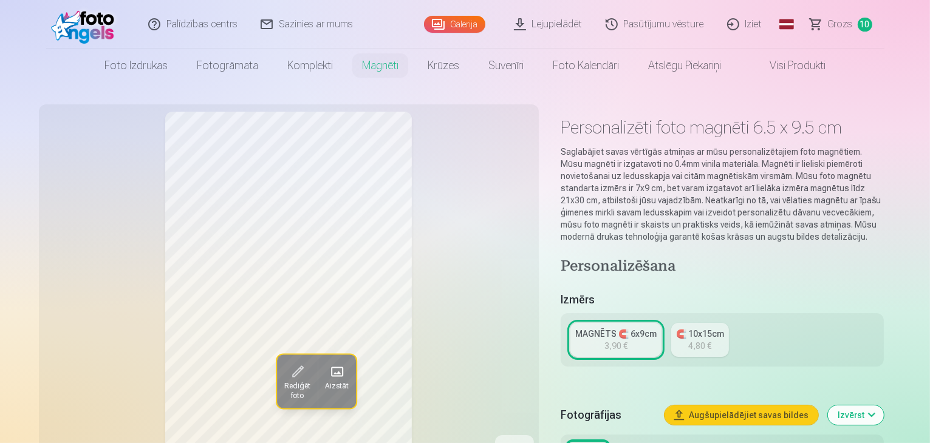
click at [614, 328] on div "MAGNĒTS 🧲 6x9cm" at bounding box center [615, 334] width 81 height 12
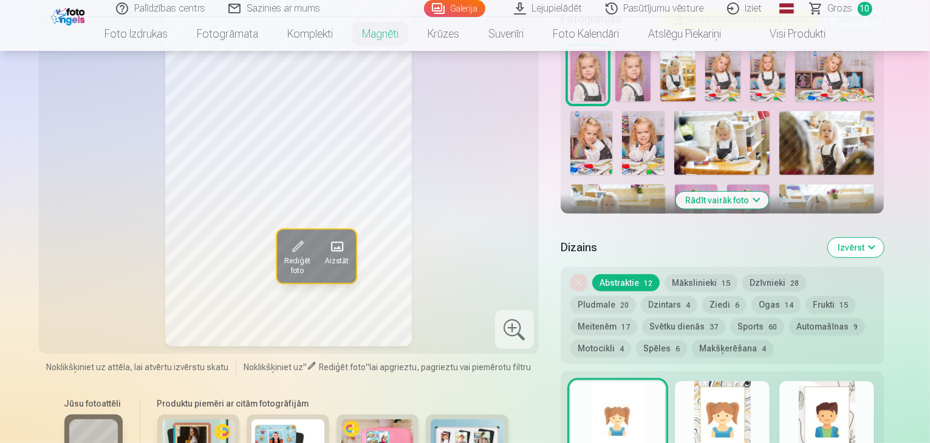
scroll to position [378, 0]
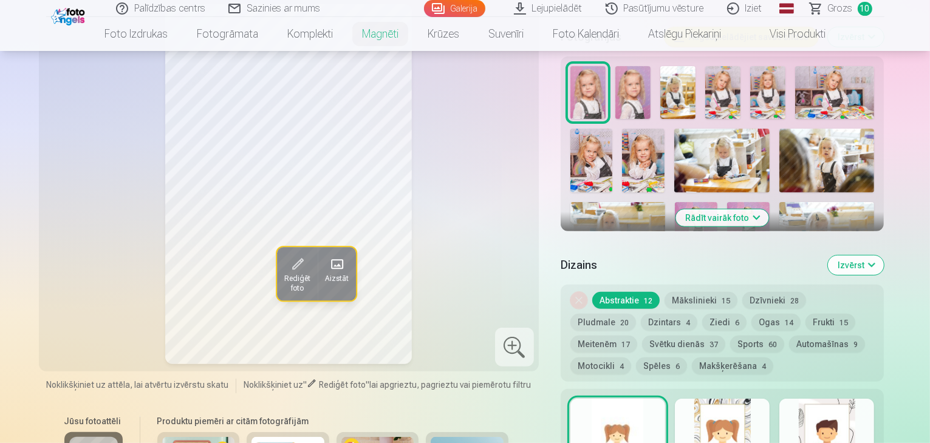
click at [706, 292] on button "Mākslinieki 15" at bounding box center [701, 300] width 73 height 17
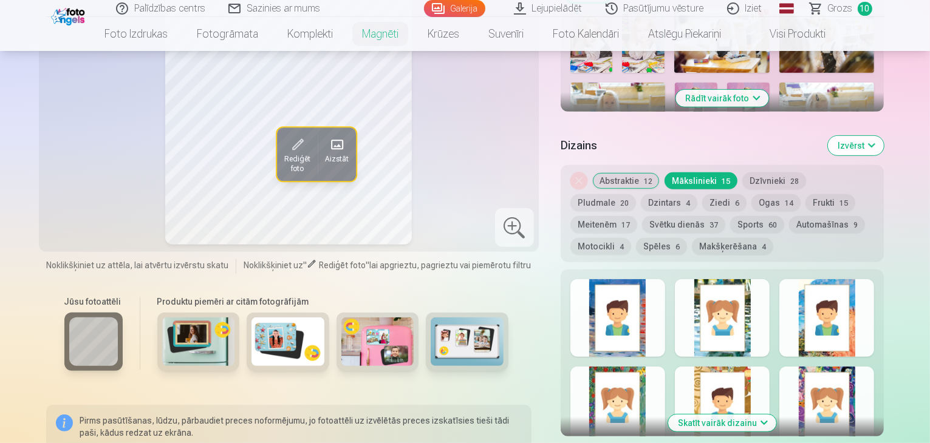
scroll to position [476, 0]
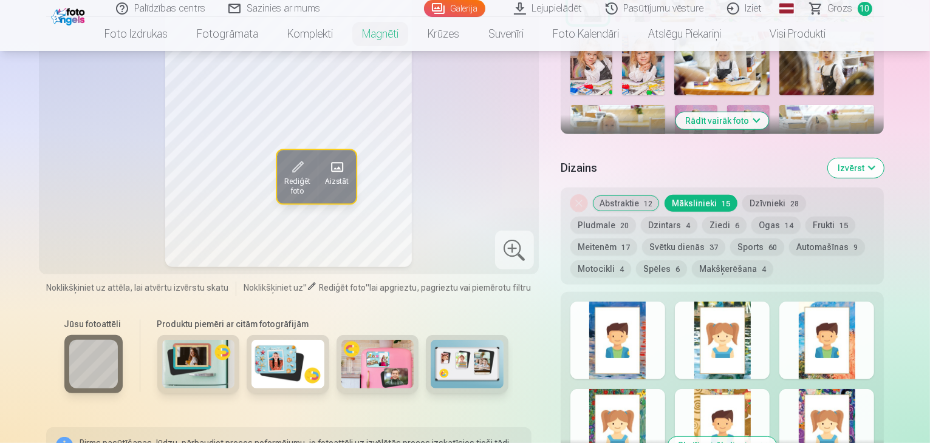
click at [732, 316] on div at bounding box center [722, 341] width 95 height 78
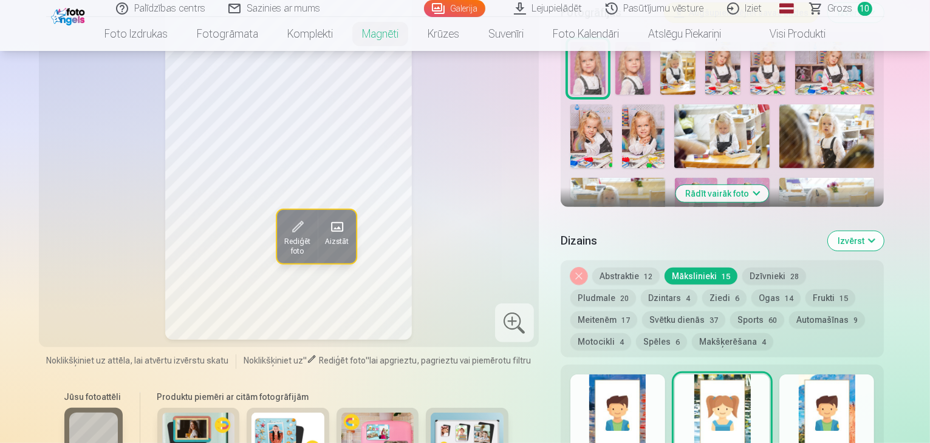
scroll to position [420, 0]
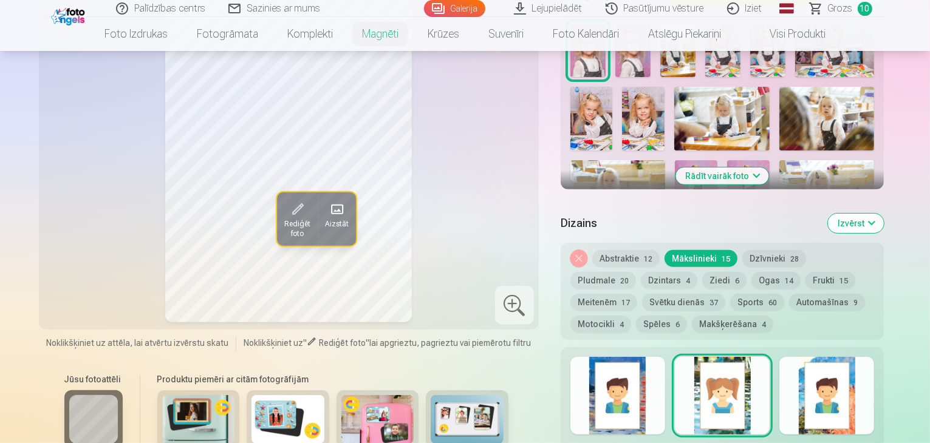
click at [850, 379] on div at bounding box center [826, 396] width 95 height 78
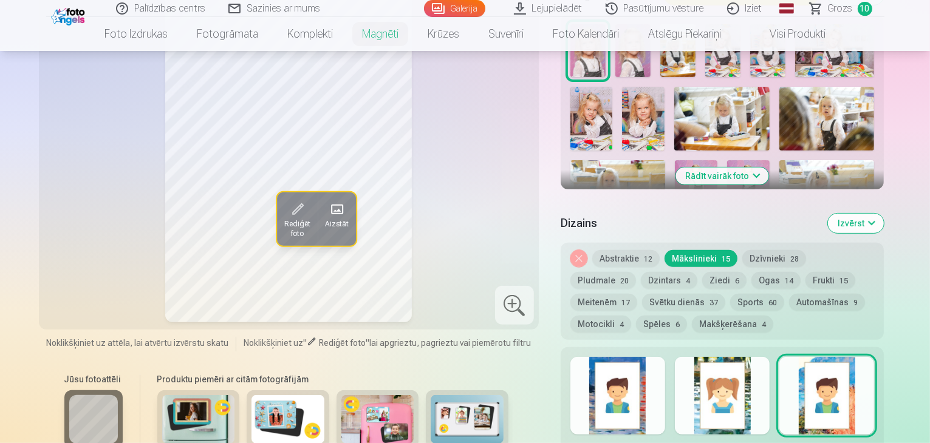
click at [702, 272] on button "Ziedi 6" at bounding box center [724, 280] width 44 height 17
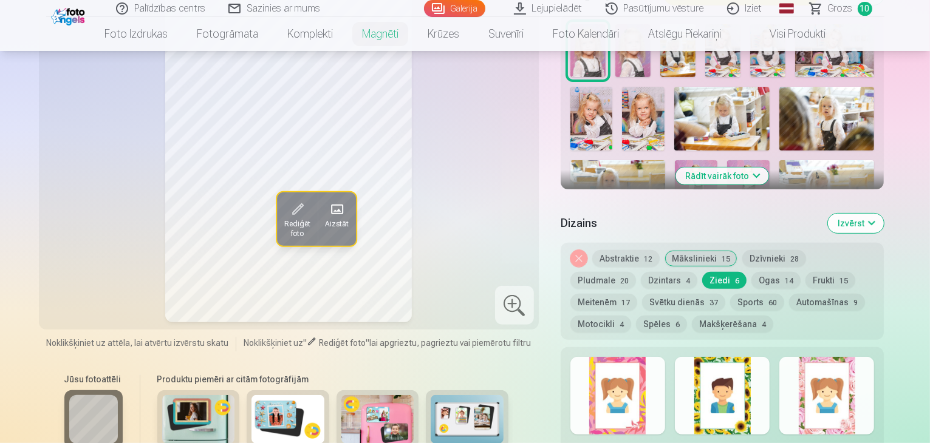
click at [641, 362] on div at bounding box center [617, 396] width 95 height 78
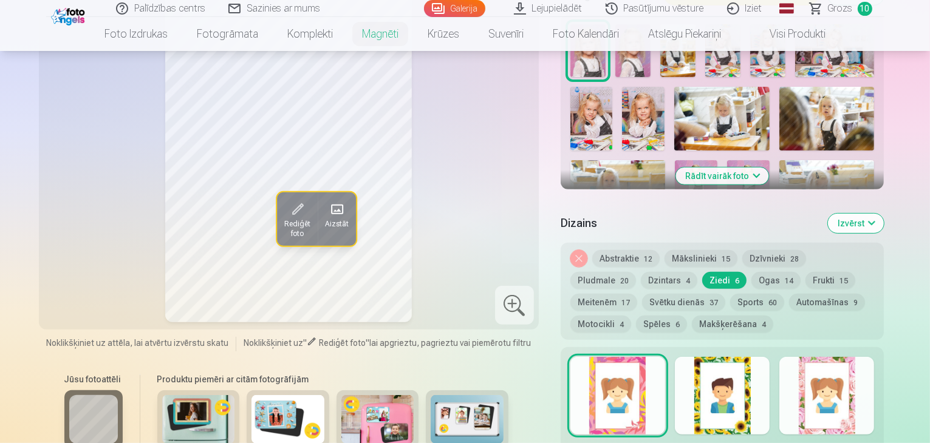
click at [872, 394] on div at bounding box center [826, 396] width 95 height 78
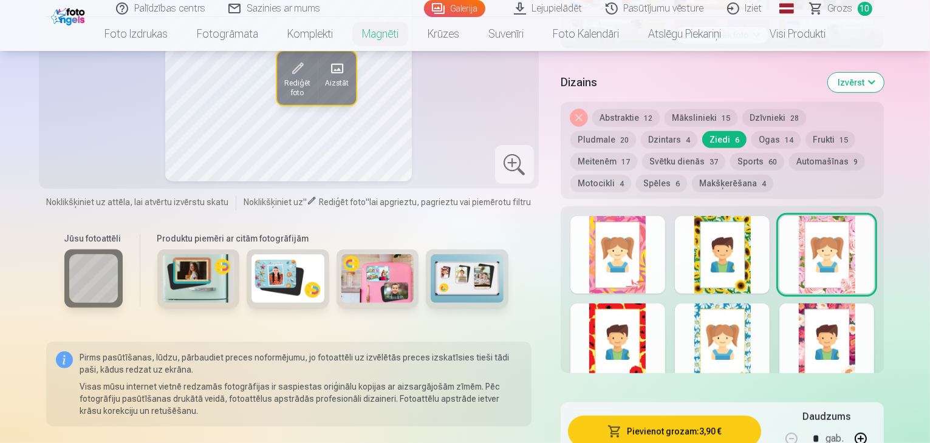
scroll to position [566, 0]
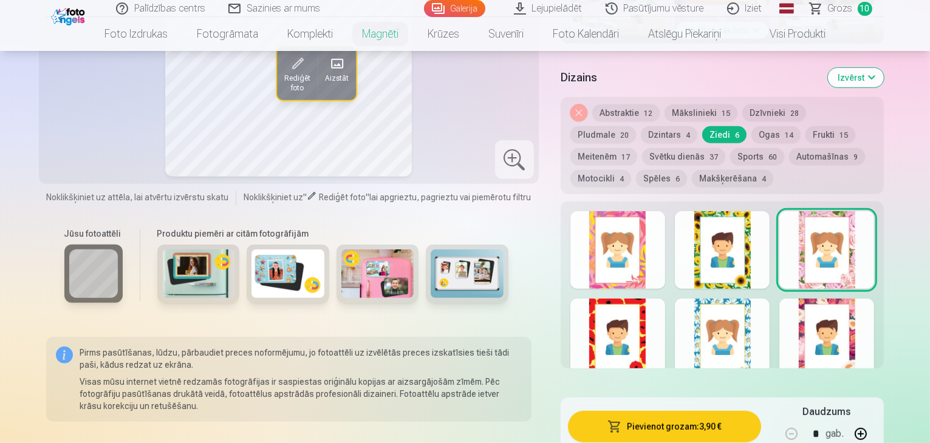
click at [637, 148] on button "Meitenēm 17" at bounding box center [603, 156] width 67 height 17
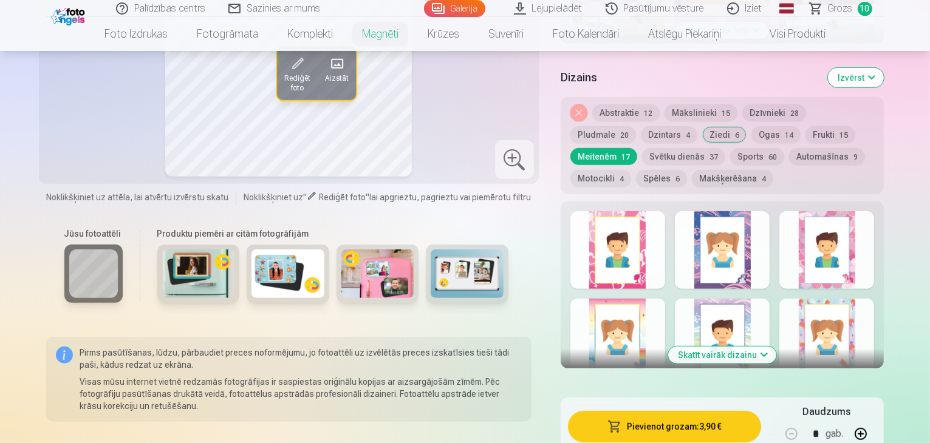
click at [758, 237] on div at bounding box center [722, 250] width 95 height 78
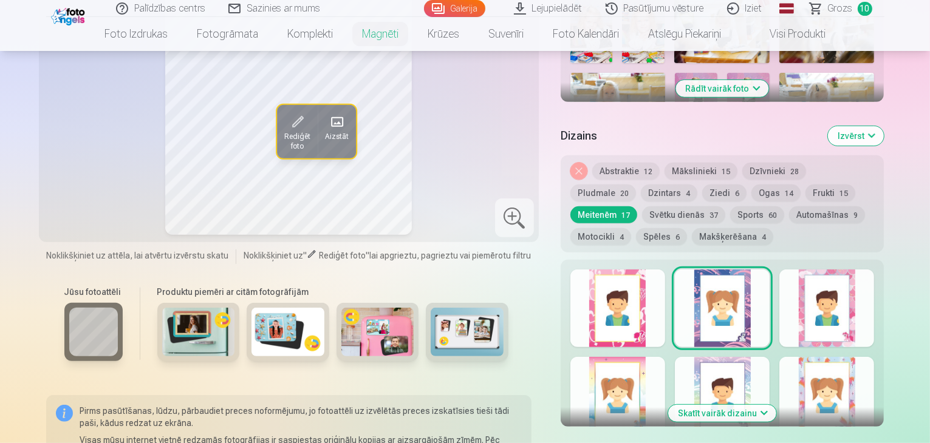
scroll to position [524, 0]
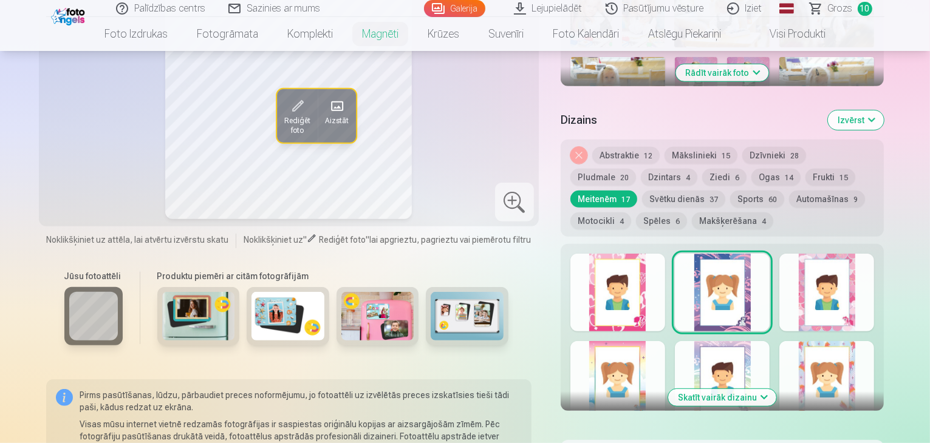
click at [632, 372] on div at bounding box center [617, 380] width 95 height 78
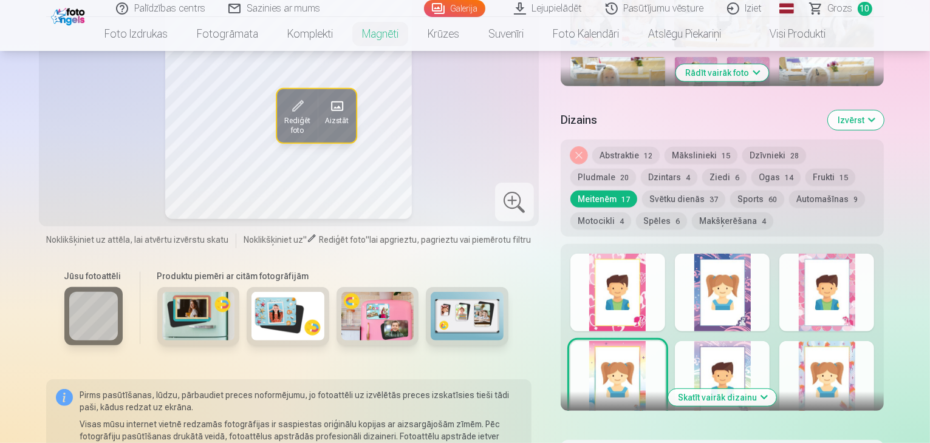
click at [842, 361] on div at bounding box center [826, 380] width 95 height 78
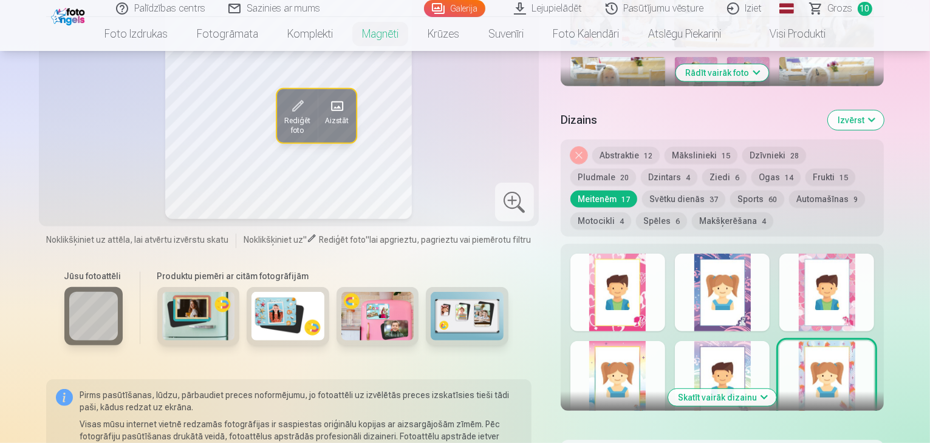
click at [745, 347] on div at bounding box center [722, 380] width 95 height 78
click at [642, 191] on button "Svētku dienās 37" at bounding box center [683, 199] width 83 height 17
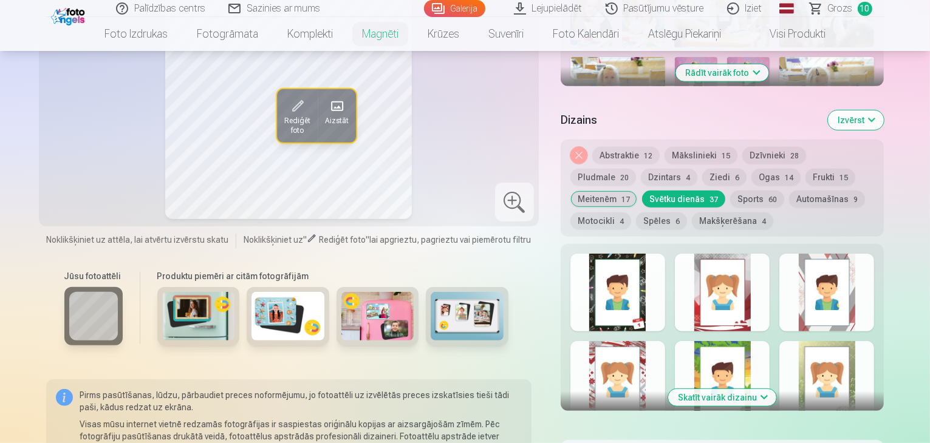
click at [621, 147] on button "Abstraktie 12" at bounding box center [625, 155] width 67 height 17
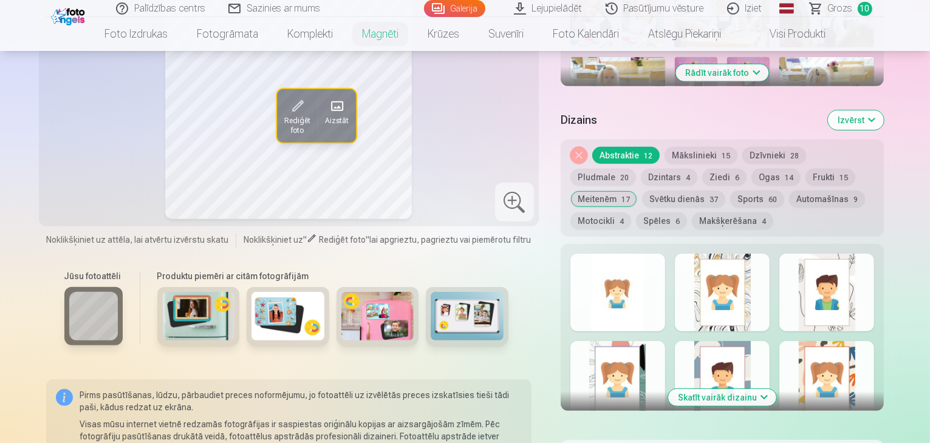
click at [860, 278] on div at bounding box center [826, 293] width 95 height 78
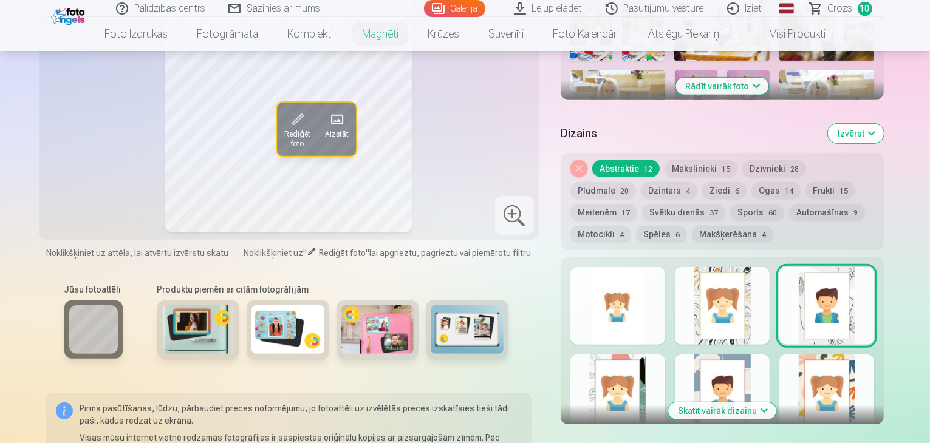
scroll to position [522, 0]
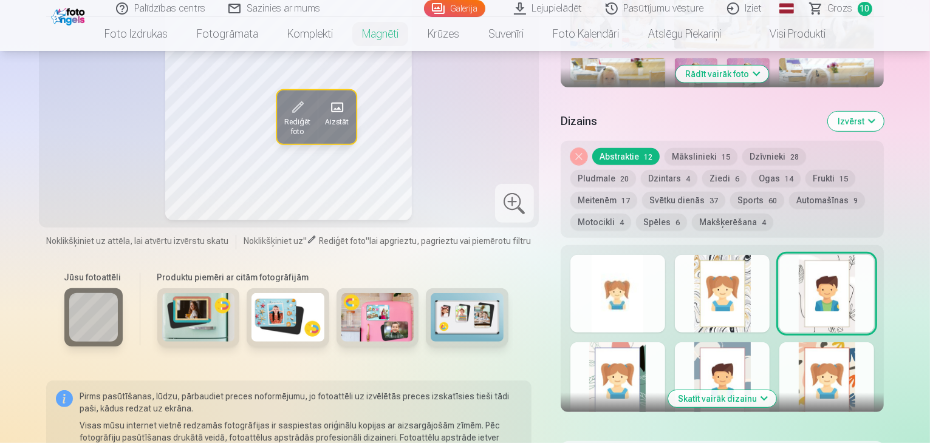
click at [629, 343] on div at bounding box center [617, 382] width 95 height 78
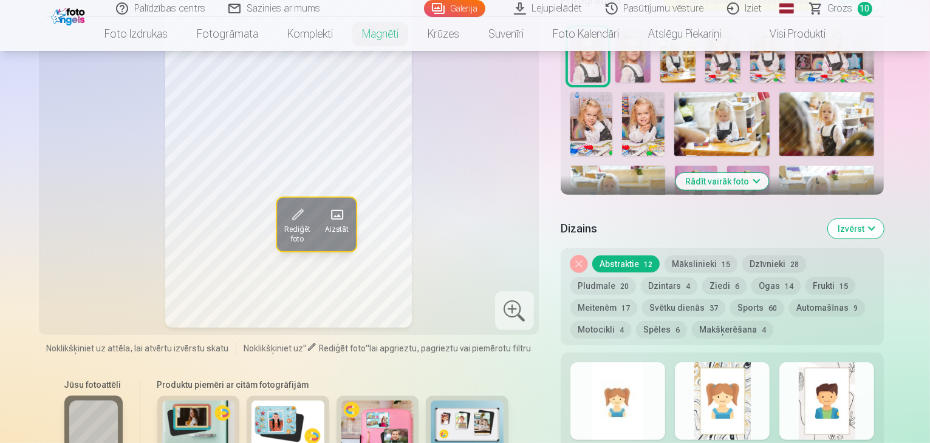
scroll to position [474, 0]
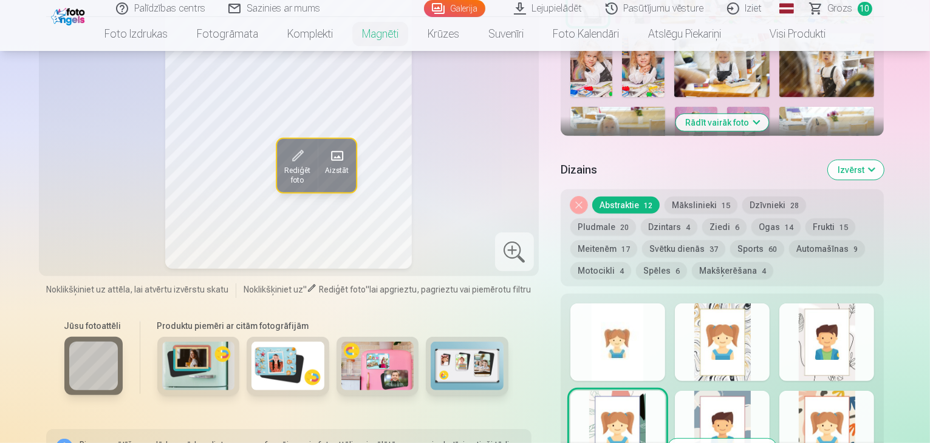
click at [865, 319] on div at bounding box center [826, 343] width 95 height 78
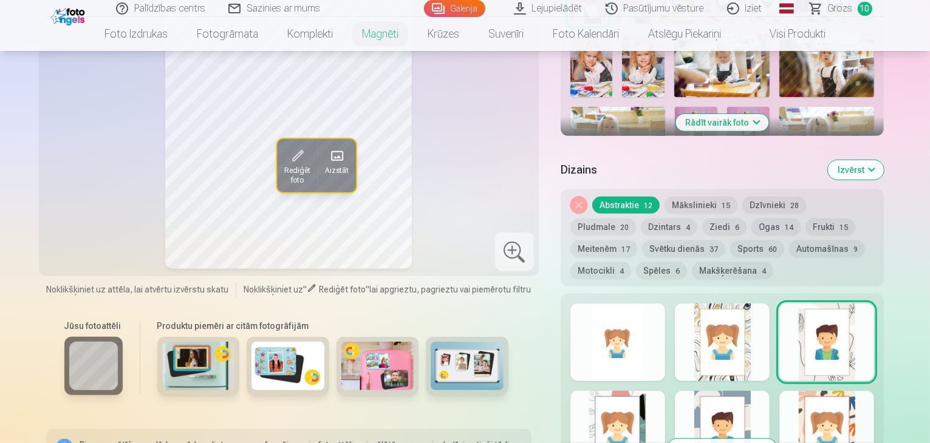
click at [772, 197] on button "Dzīvnieki 28" at bounding box center [774, 205] width 64 height 17
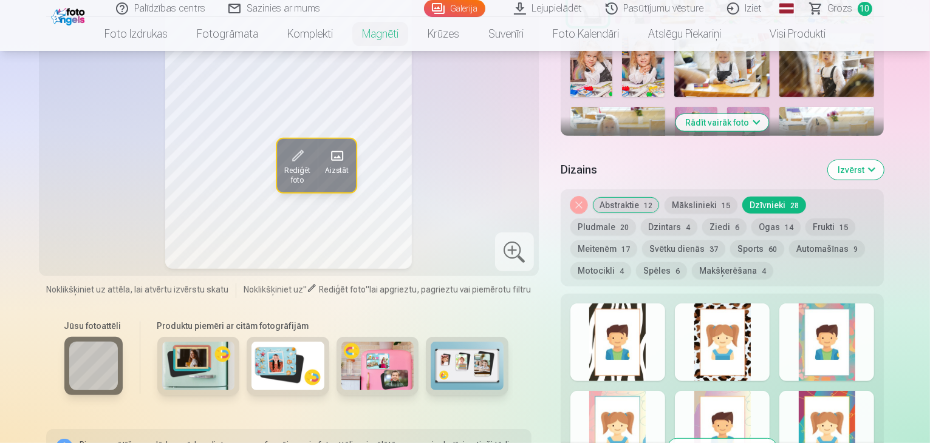
click at [641, 400] on div at bounding box center [617, 430] width 95 height 78
click at [635, 197] on button "Abstraktie 12" at bounding box center [625, 205] width 67 height 17
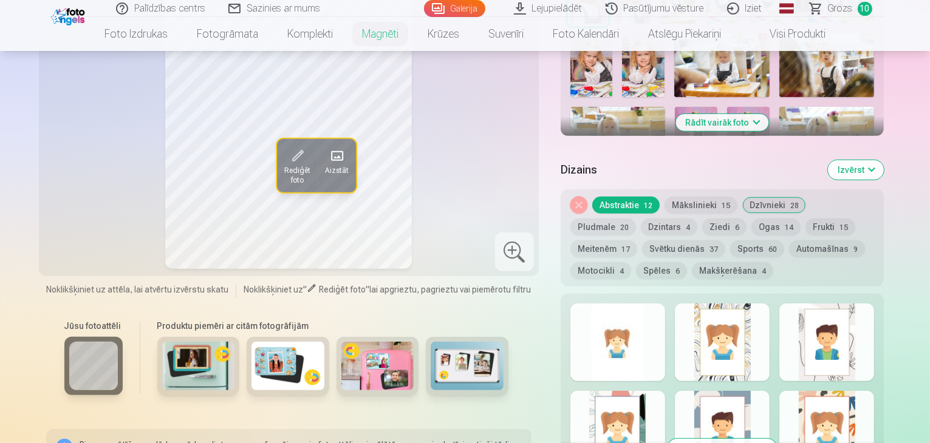
click at [622, 304] on div at bounding box center [617, 343] width 95 height 78
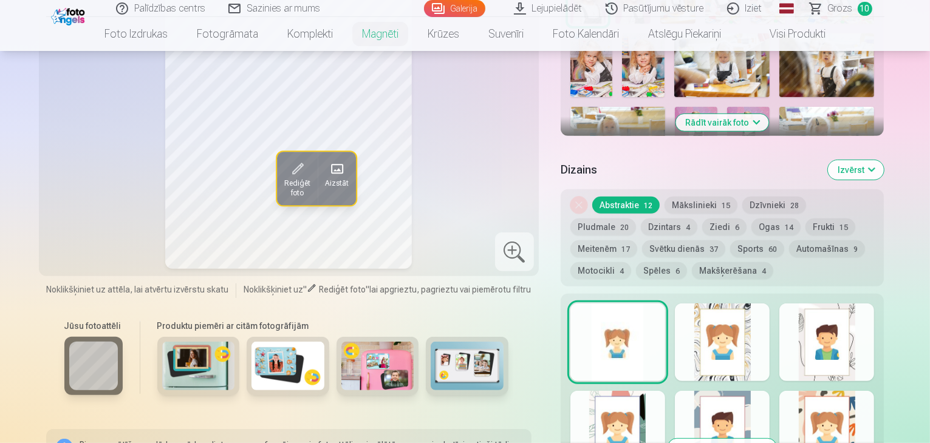
click at [650, 409] on div at bounding box center [617, 430] width 95 height 78
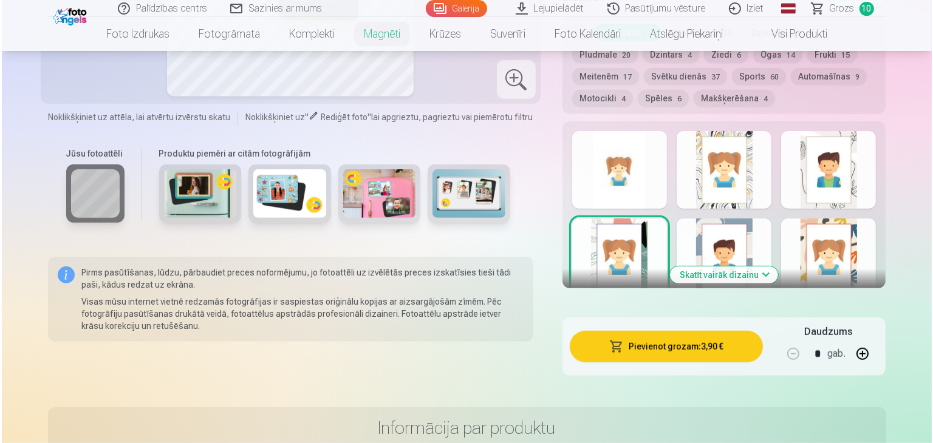
scroll to position [649, 0]
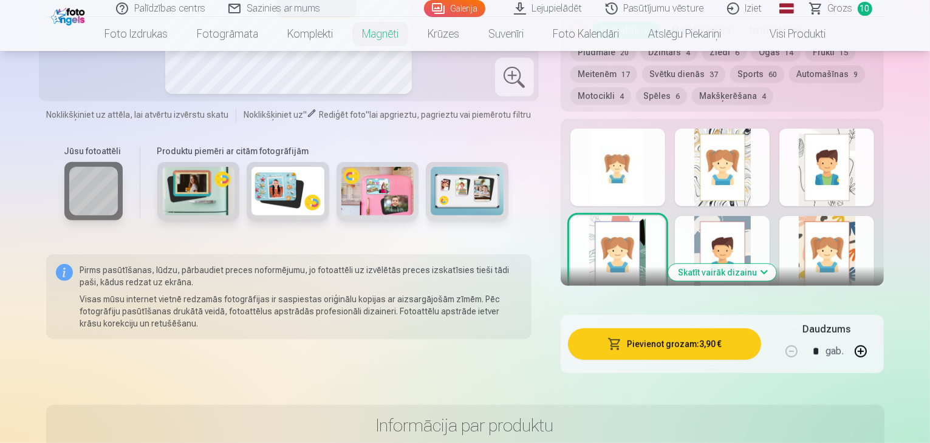
click at [875, 341] on button "button" at bounding box center [860, 351] width 29 height 29
type input "*"
click at [689, 329] on button "Pievienot grozam : 11,70 €" at bounding box center [665, 345] width 194 height 32
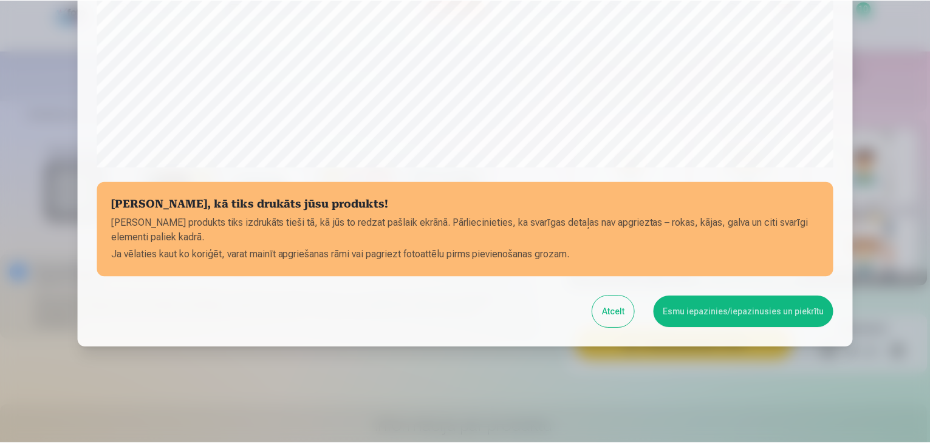
scroll to position [431, 0]
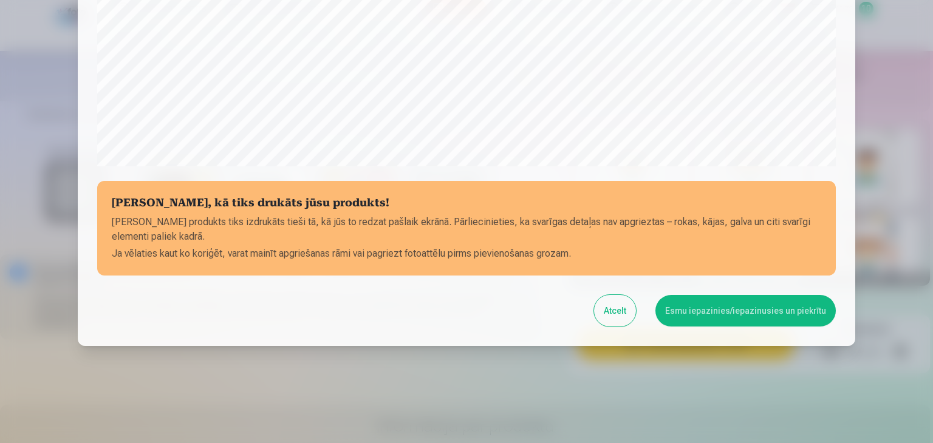
click at [705, 316] on button "Esmu iepazinies/iepazinusies un piekrītu" at bounding box center [745, 311] width 180 height 32
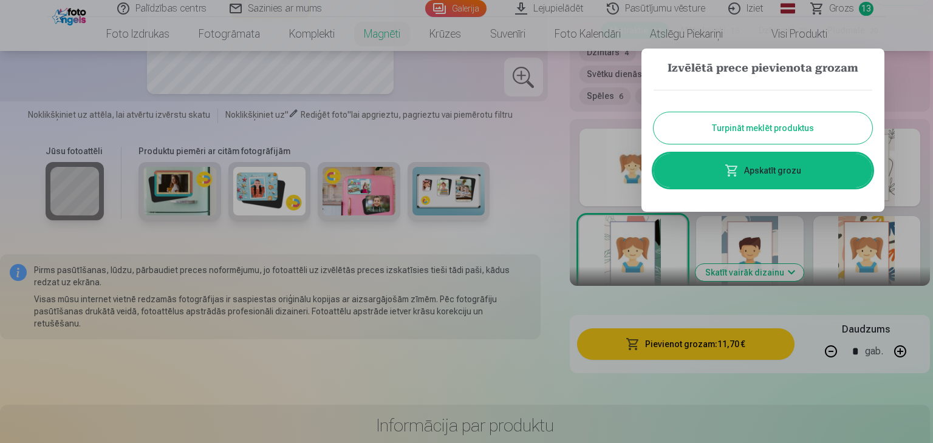
click at [751, 130] on button "Turpināt meklēt produktus" at bounding box center [763, 128] width 219 height 32
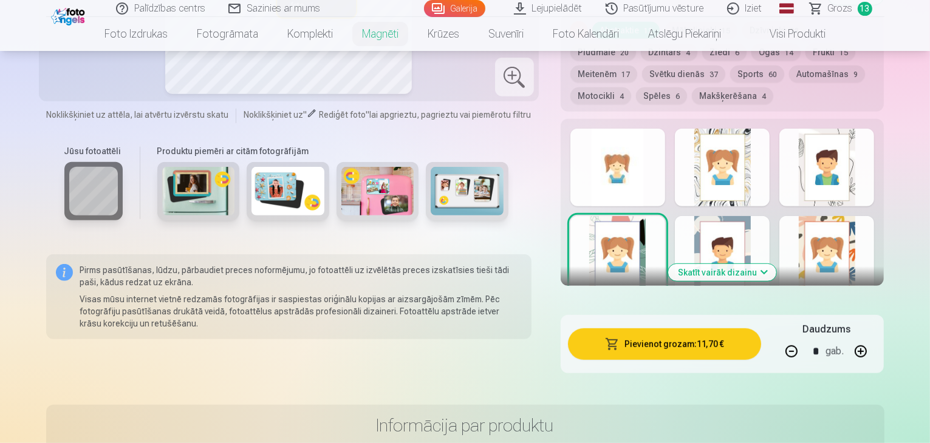
click at [841, 13] on span "Grozs" at bounding box center [840, 8] width 25 height 15
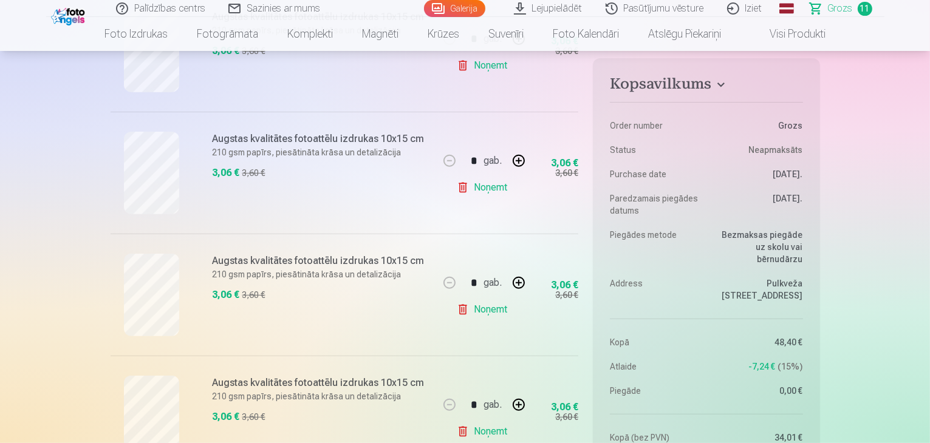
scroll to position [438, 0]
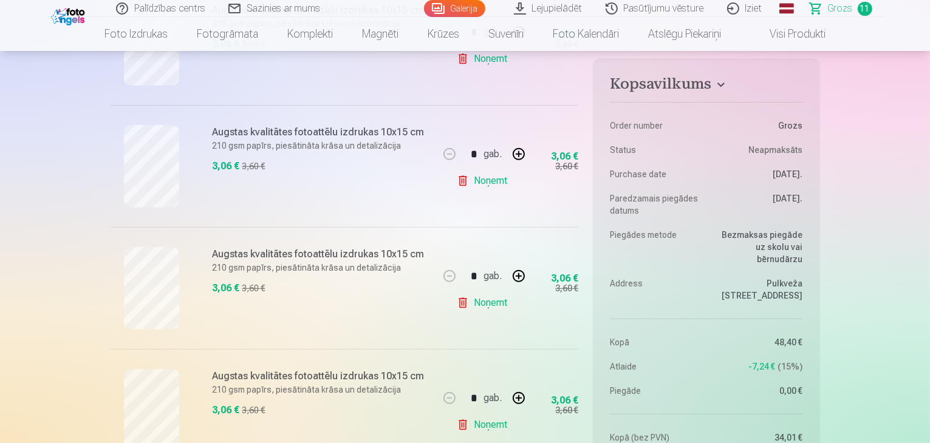
click at [486, 303] on link "Noņemt" at bounding box center [484, 303] width 55 height 24
type input "*"
click at [494, 304] on link "Noņemt" at bounding box center [484, 303] width 55 height 24
type input "*"
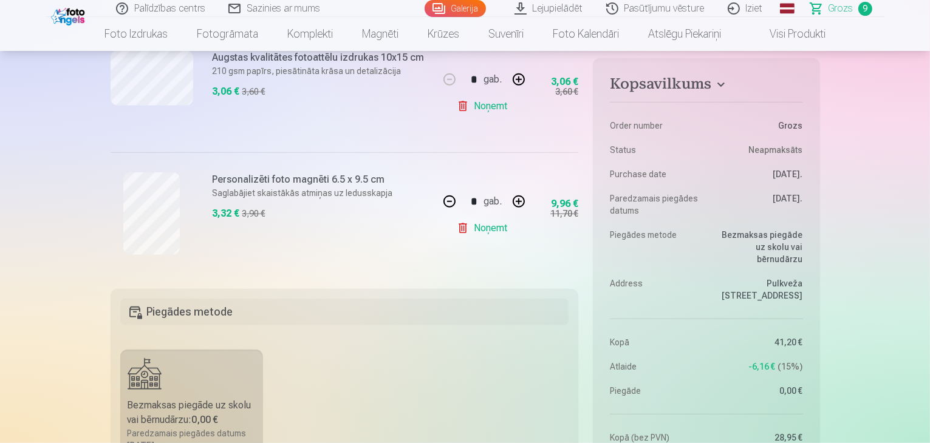
scroll to position [1130, 0]
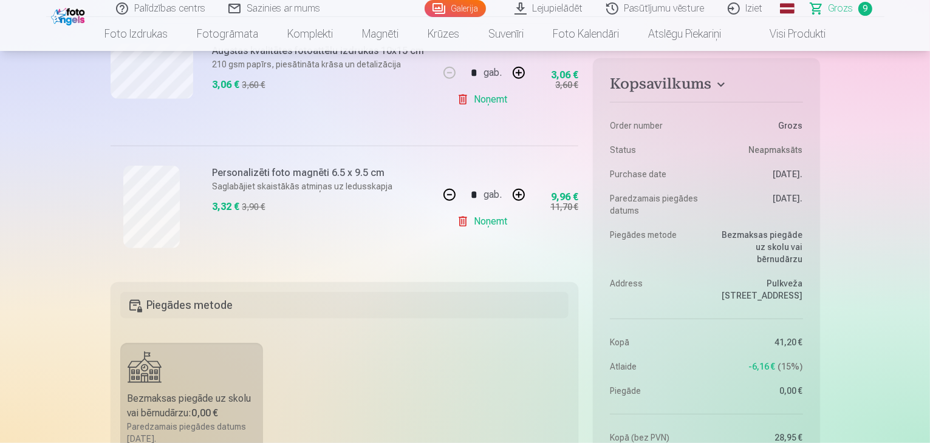
click at [750, 8] on link "Iziet" at bounding box center [746, 8] width 58 height 17
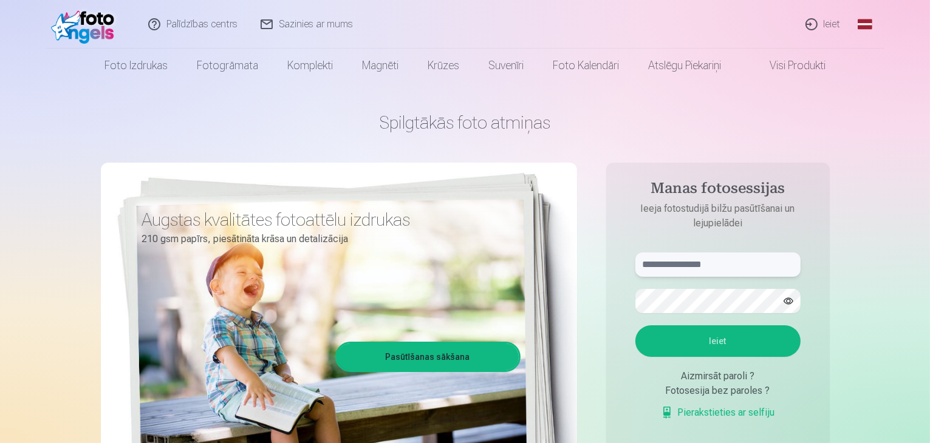
type input "**********"
click at [720, 340] on button "Ieiet" at bounding box center [717, 342] width 165 height 32
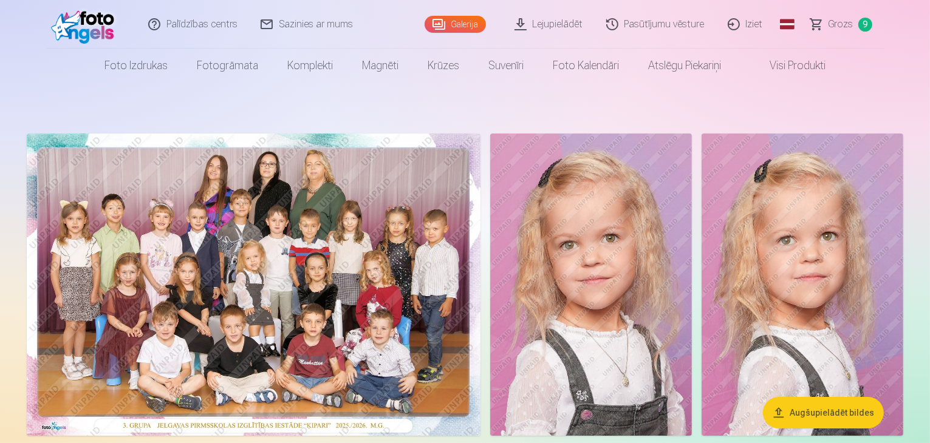
click at [569, 26] on link "Lejupielādēt" at bounding box center [550, 24] width 92 height 49
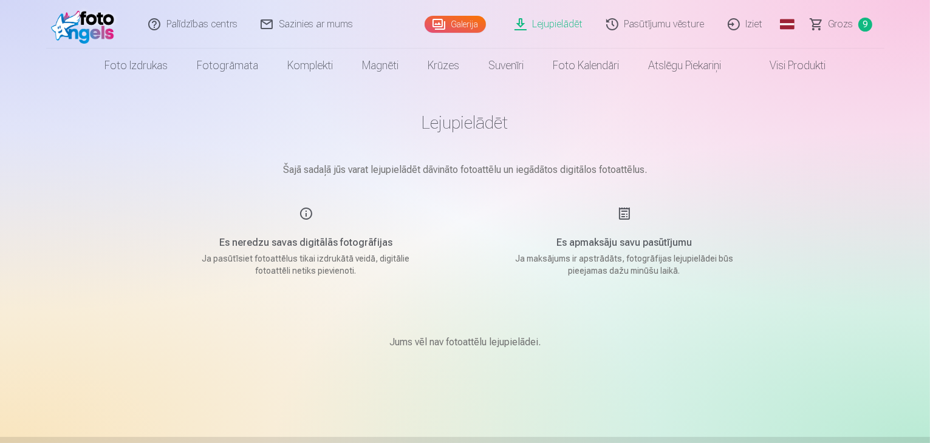
click at [476, 33] on div "Galerija" at bounding box center [458, 24] width 67 height 49
click at [469, 27] on link "Galerija" at bounding box center [455, 24] width 61 height 17
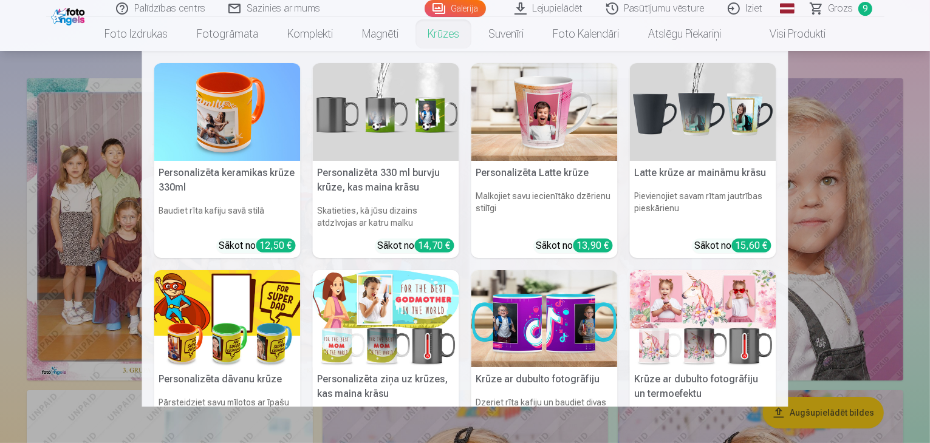
scroll to position [73, 0]
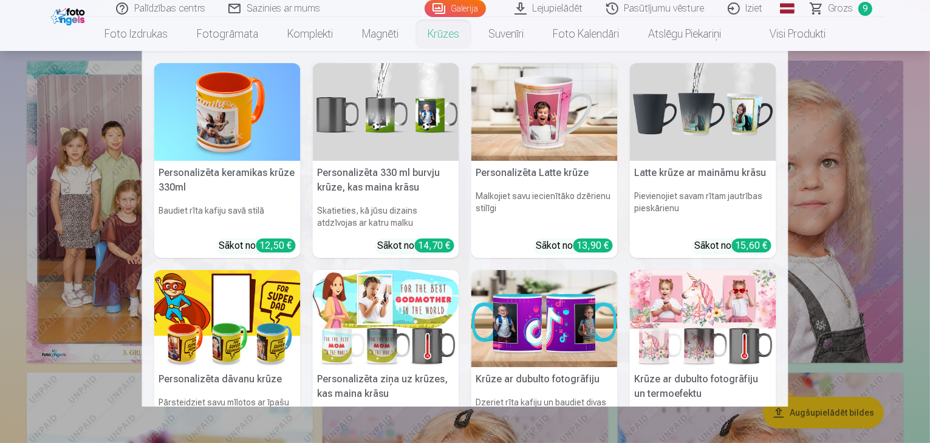
click at [21, 319] on nav "Personalizēta keramikas krūze 330ml Baudiet rīta kafiju savā stilā Sākot no 12,…" at bounding box center [465, 229] width 930 height 356
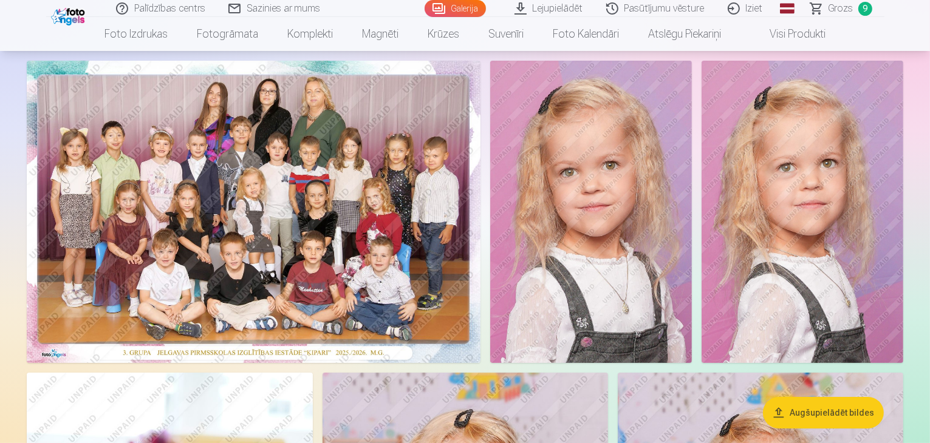
scroll to position [170, 0]
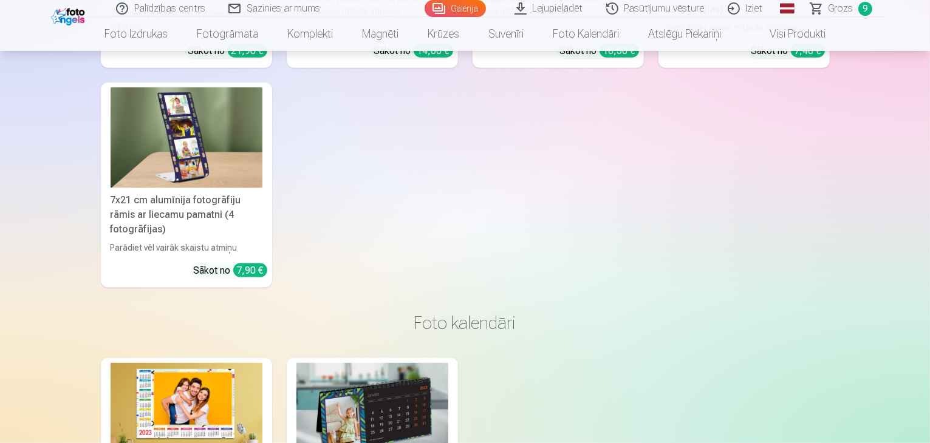
scroll to position [10837, 0]
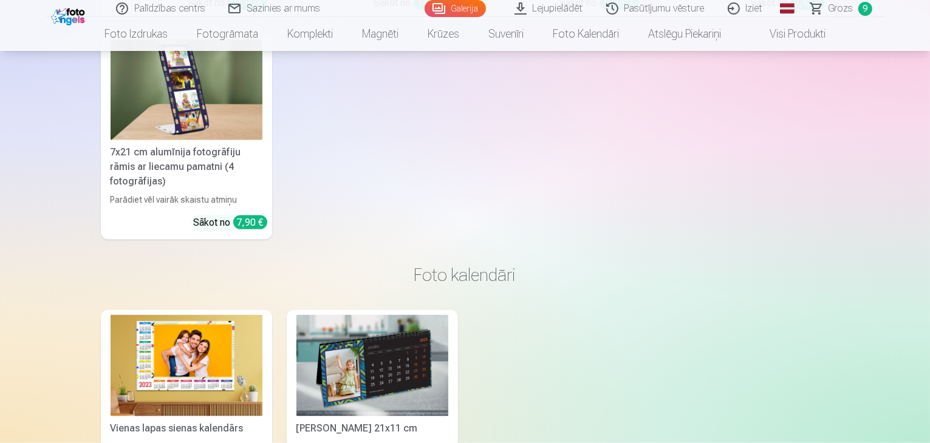
click at [756, 9] on link "Iziet" at bounding box center [746, 8] width 58 height 17
